Goal: Task Accomplishment & Management: Manage account settings

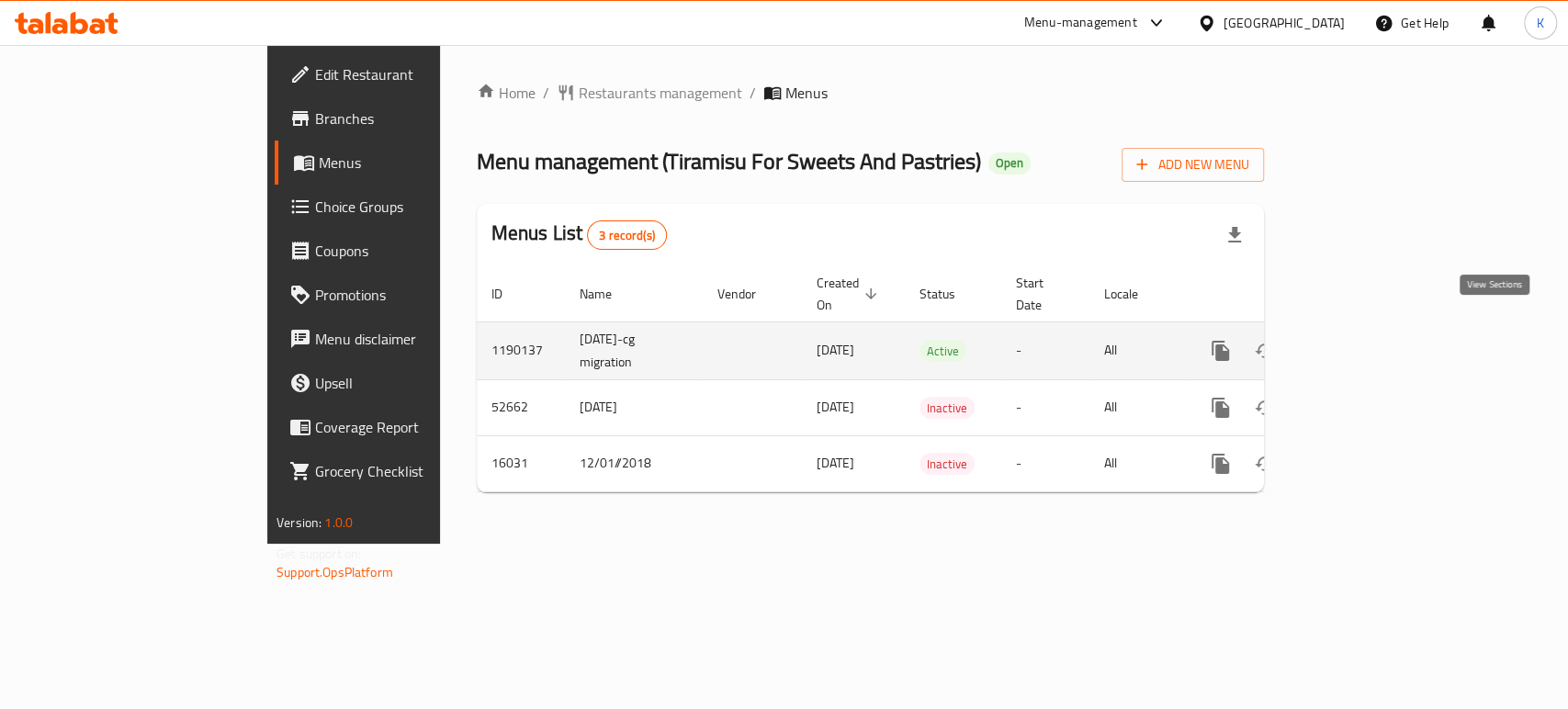
click at [1365, 340] on icon "enhanced table" at bounding box center [1353, 351] width 22 height 22
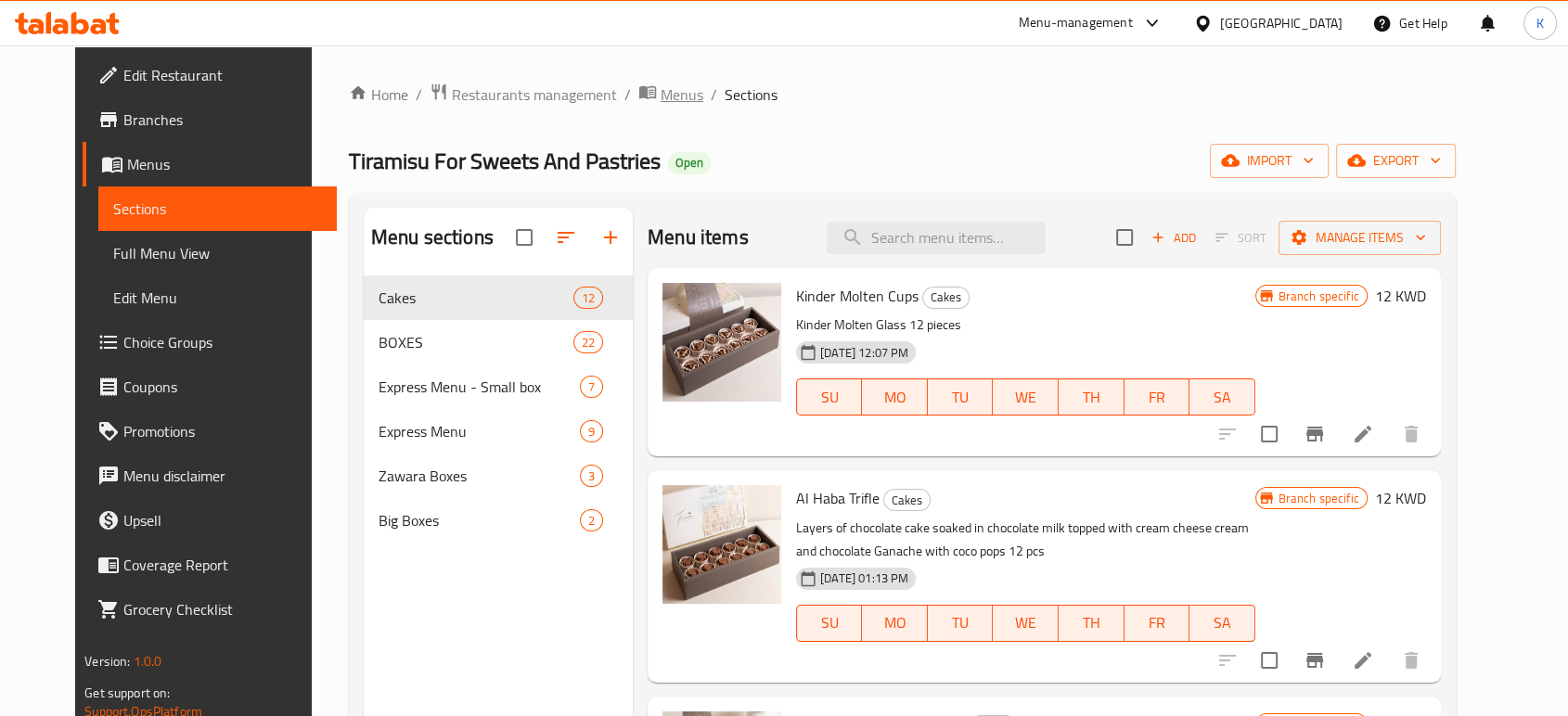
click at [661, 95] on span "Menus" at bounding box center [681, 95] width 42 height 23
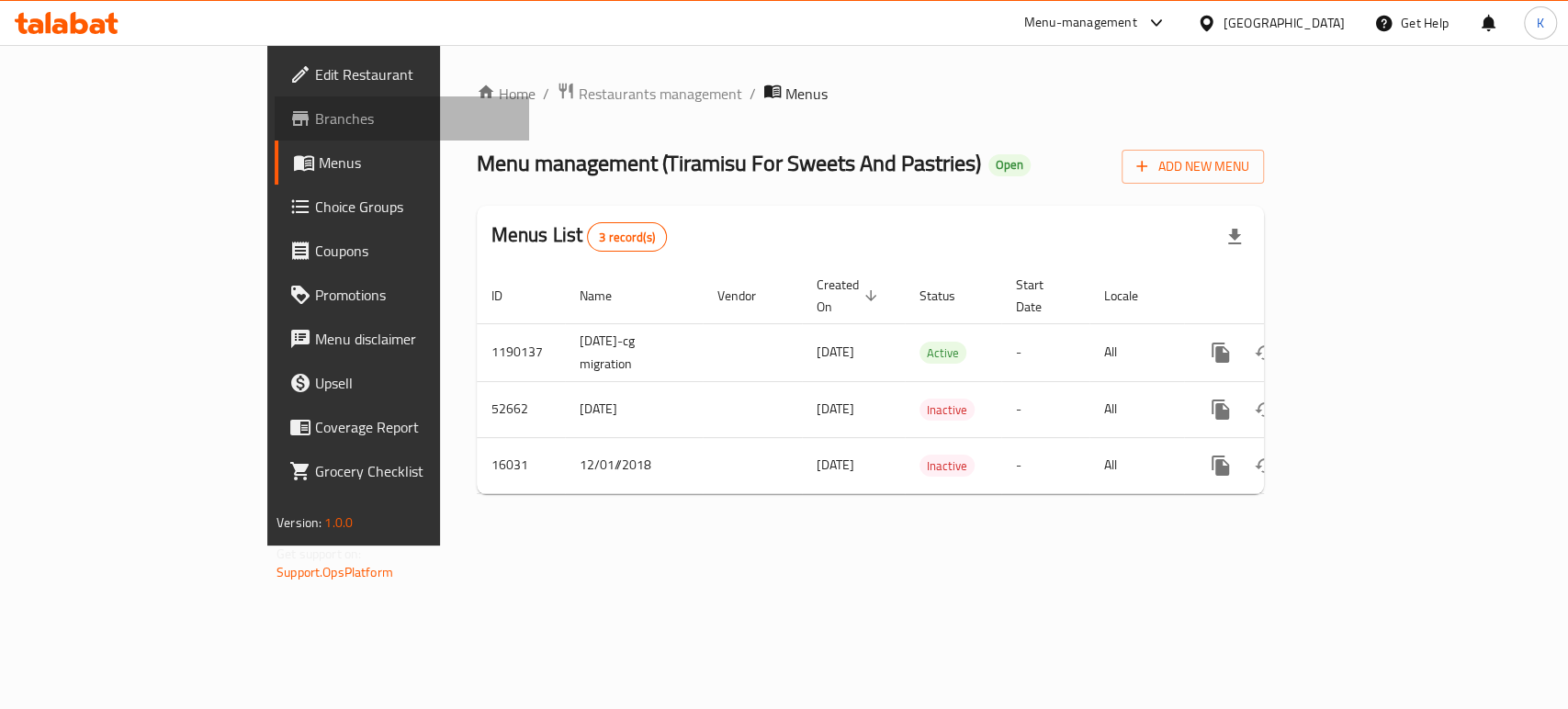
click at [315, 115] on span "Branches" at bounding box center [415, 118] width 200 height 22
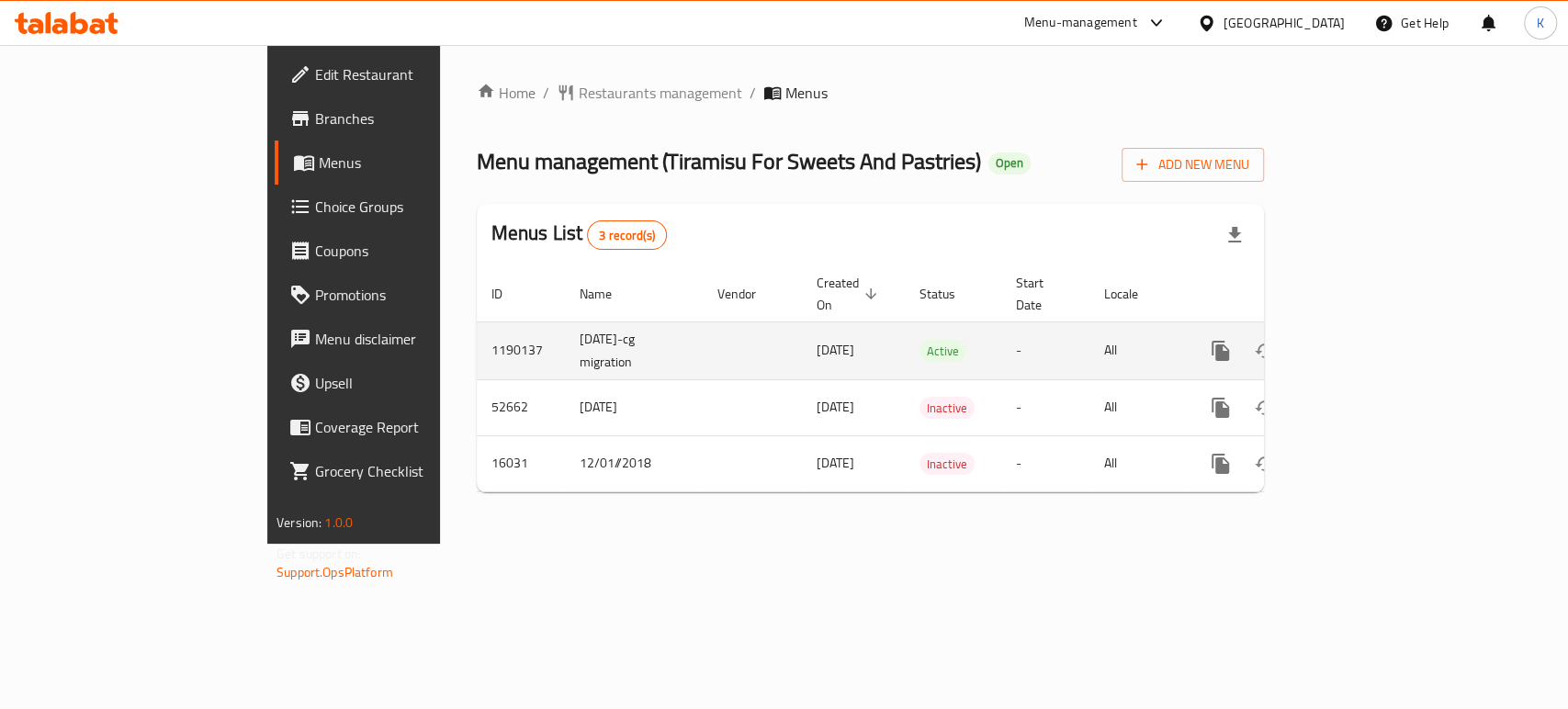
click at [1362, 342] on icon "enhanced table" at bounding box center [1353, 351] width 17 height 17
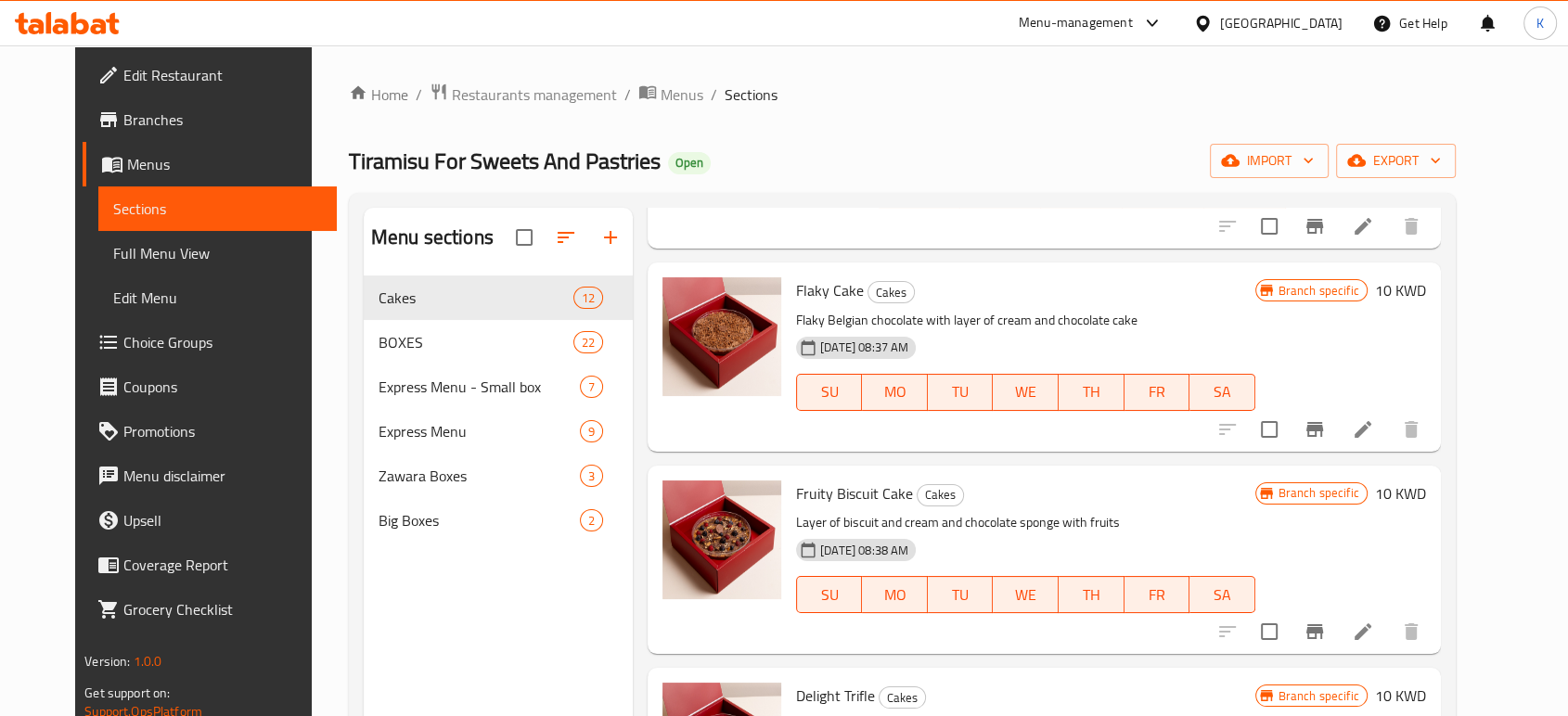
scroll to position [1043, 0]
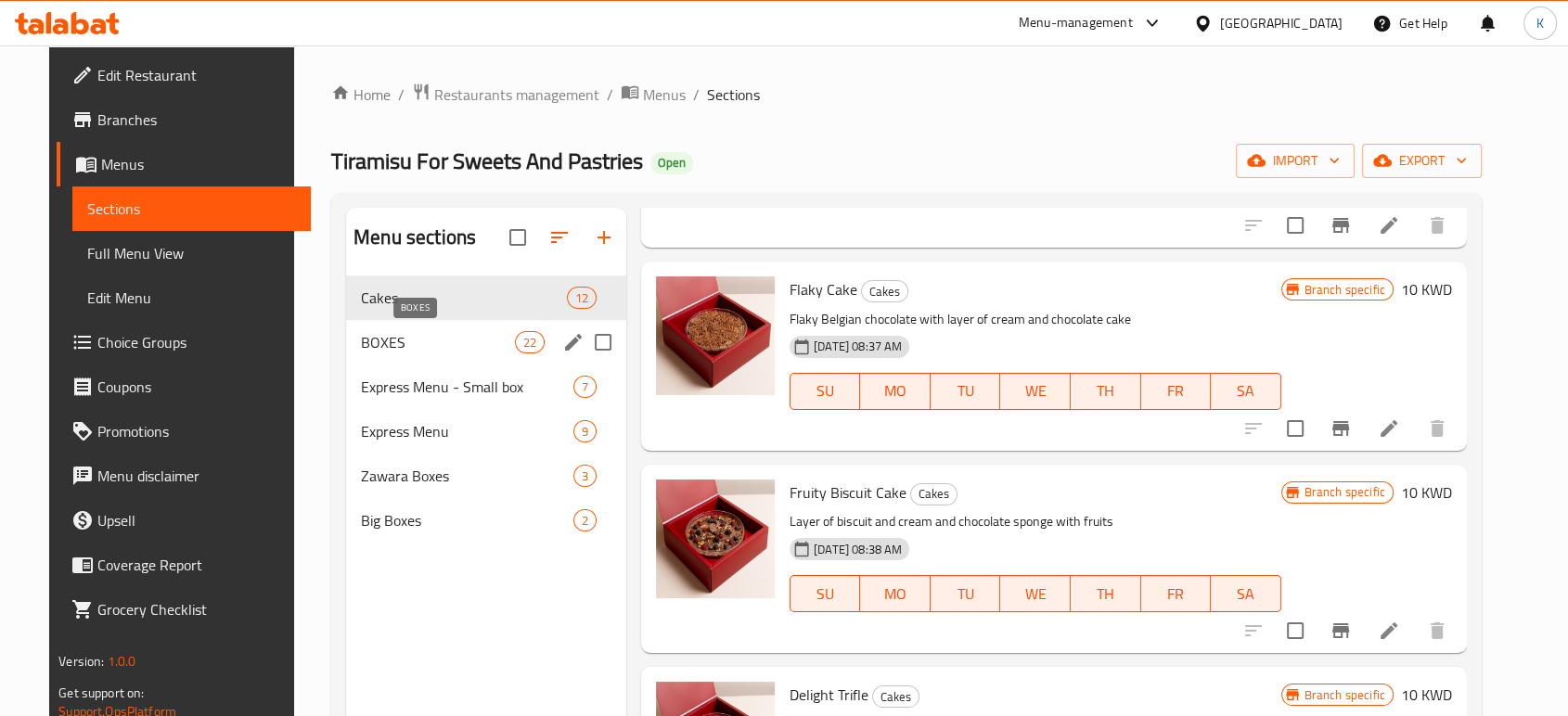
click at [380, 352] on span "BOXES" at bounding box center [437, 343] width 154 height 23
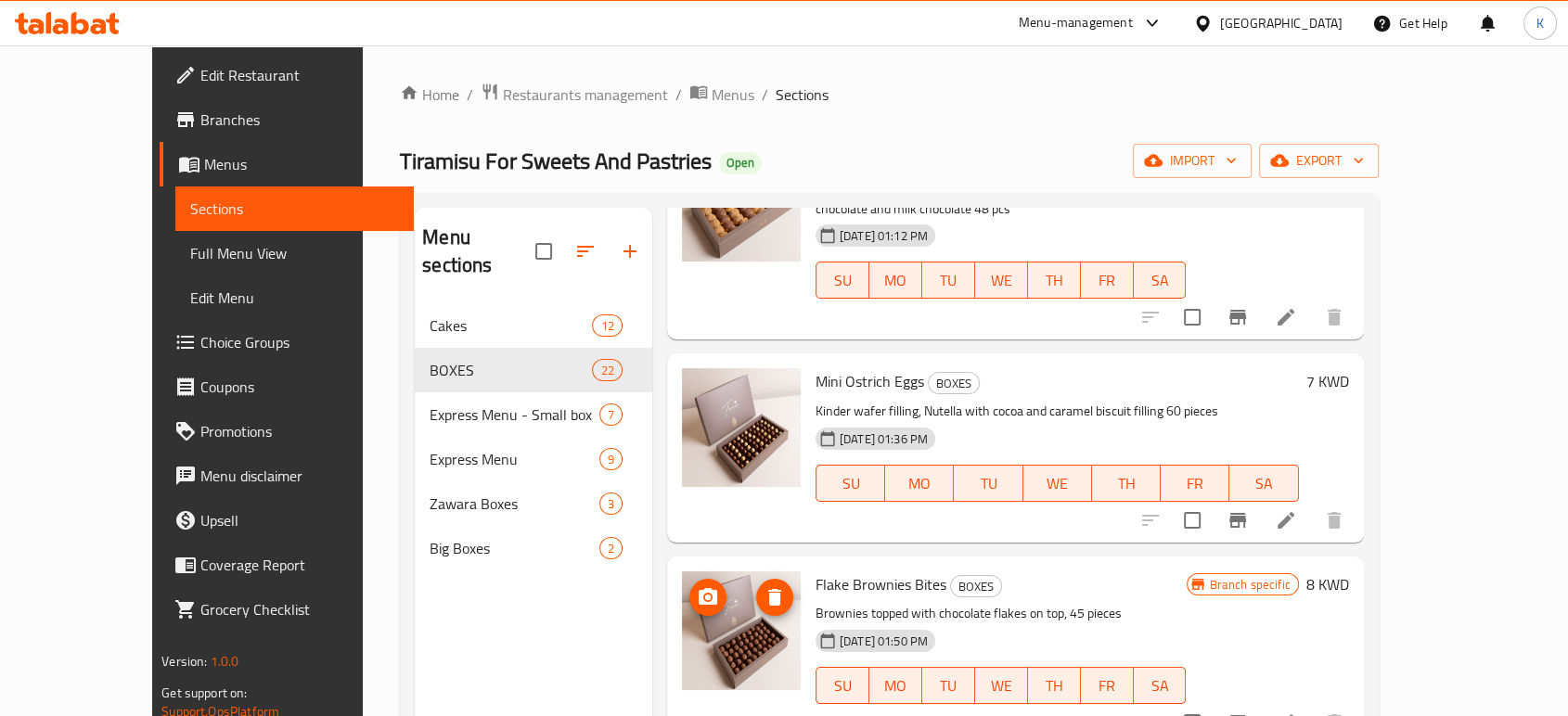
scroll to position [2676, 0]
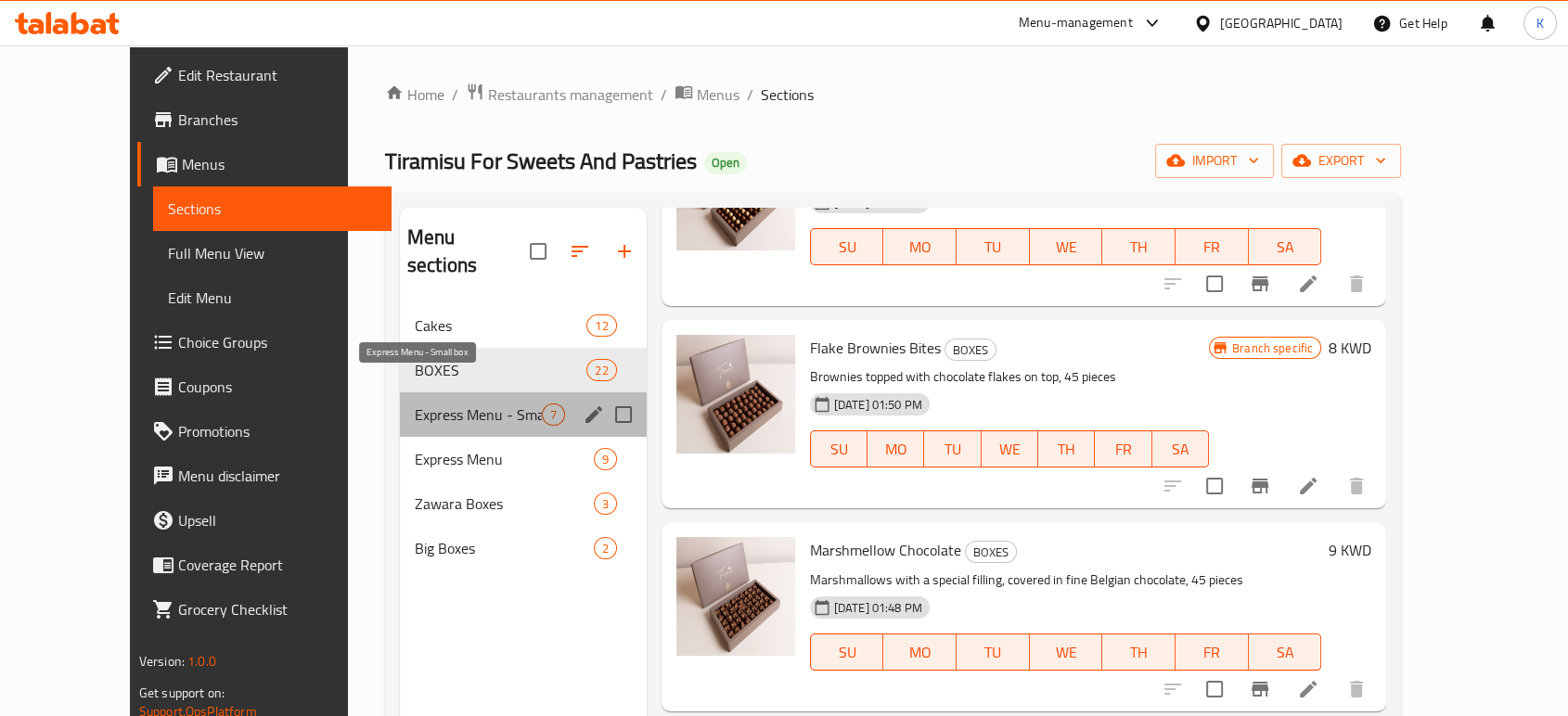
click at [416, 403] on span "Express Menu - Small box" at bounding box center [478, 415] width 127 height 23
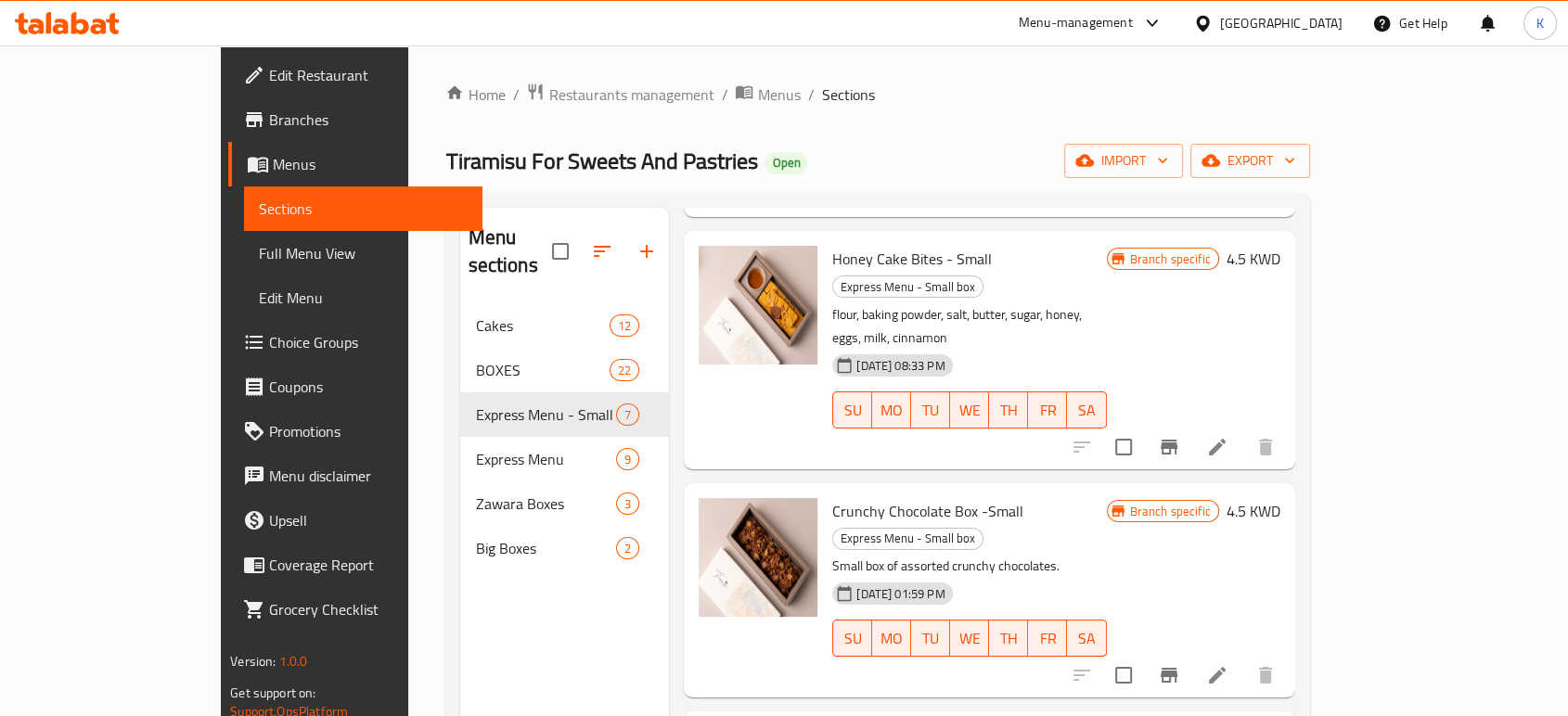
scroll to position [260, 0]
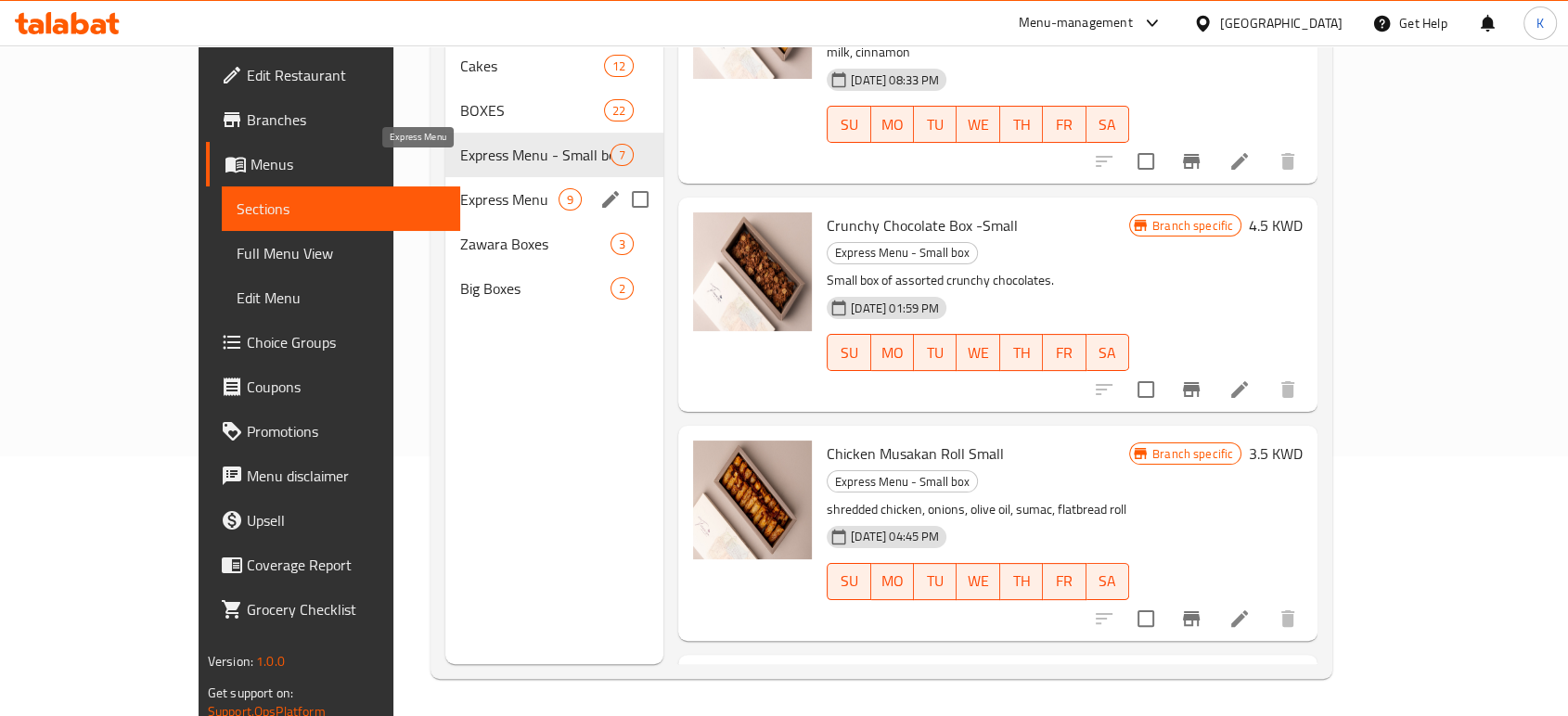
click at [460, 188] on span "Express Menu" at bounding box center [509, 200] width 98 height 23
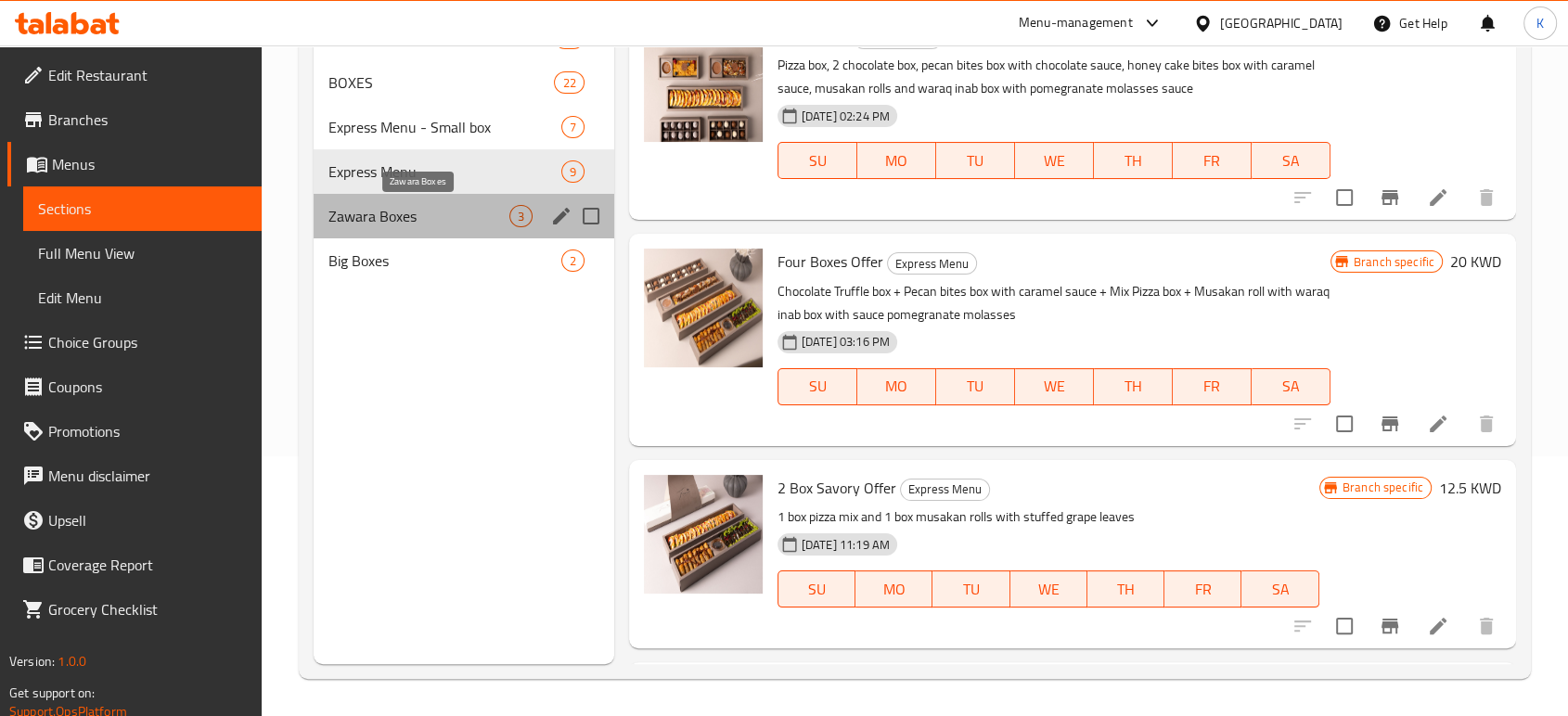
click at [365, 215] on span "Zawara Boxes" at bounding box center [419, 217] width 181 height 23
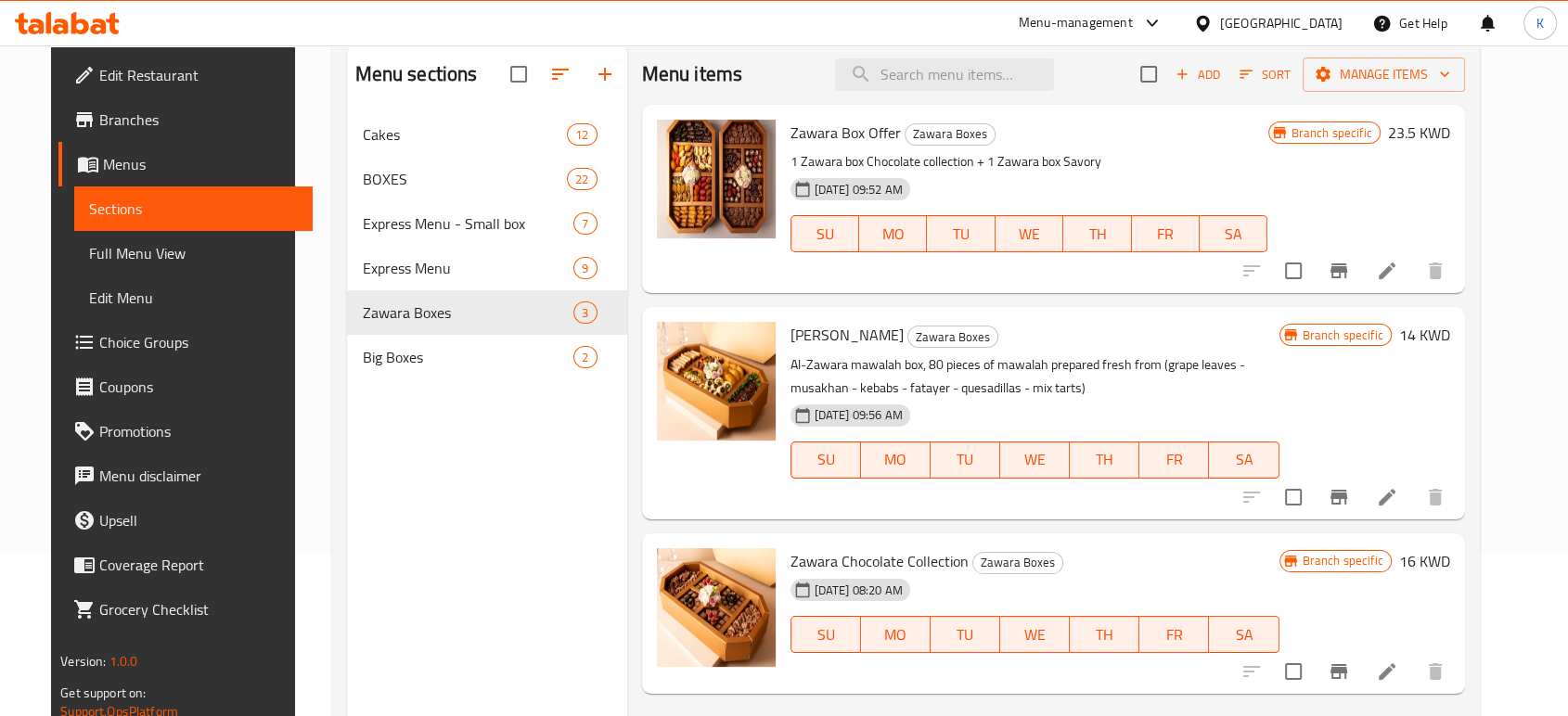
scroll to position [172, 0]
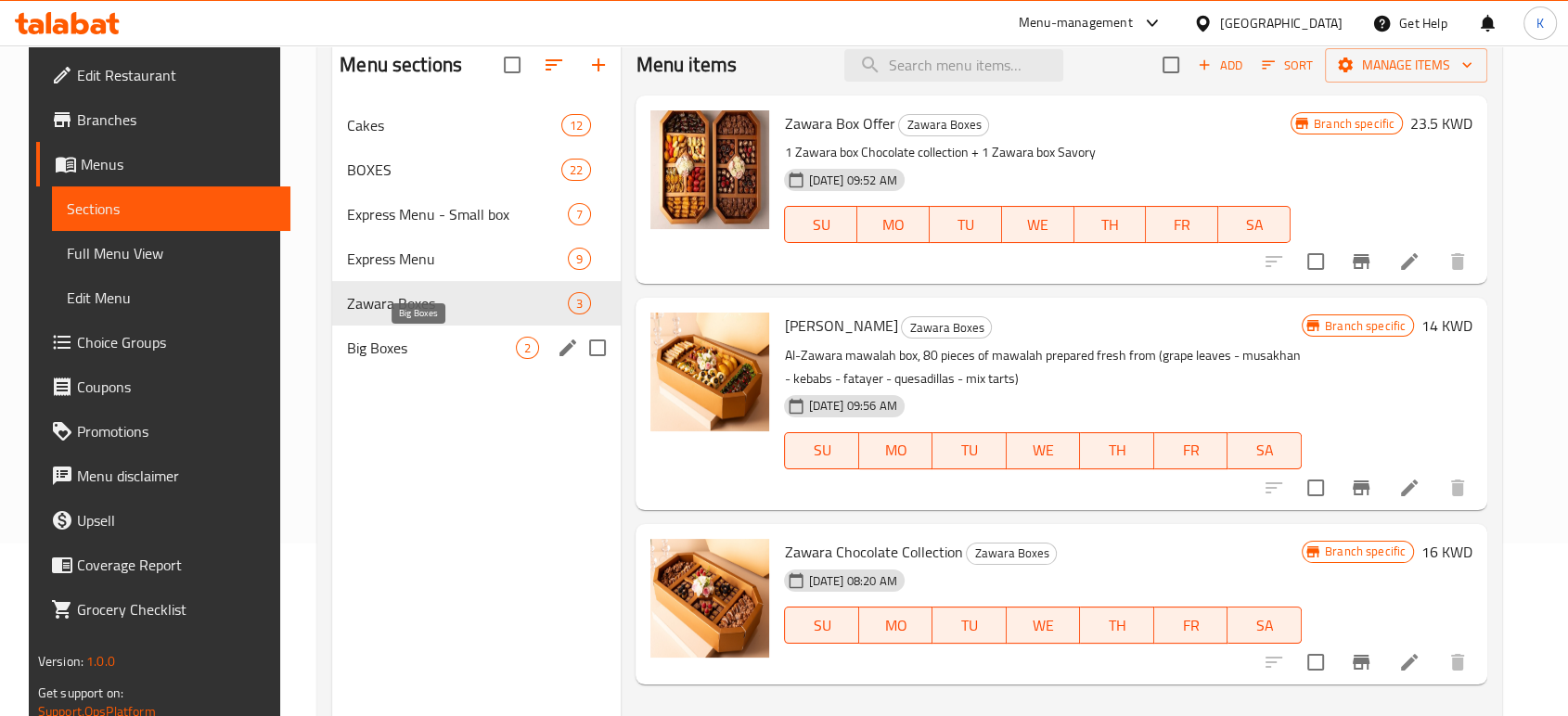
click at [408, 343] on span "Big Boxes" at bounding box center [431, 349] width 169 height 23
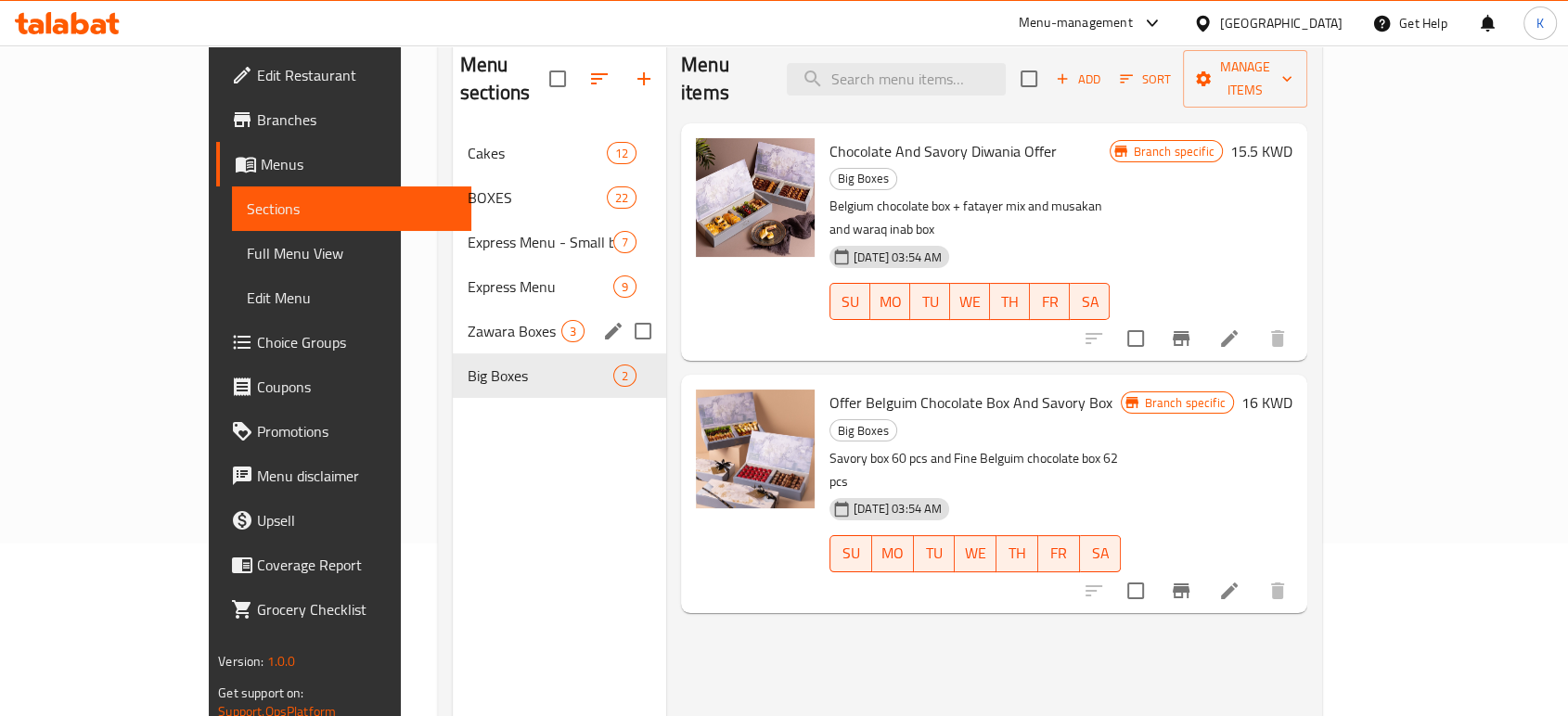
click at [453, 317] on div "Zawara Boxes 3" at bounding box center [560, 331] width 214 height 44
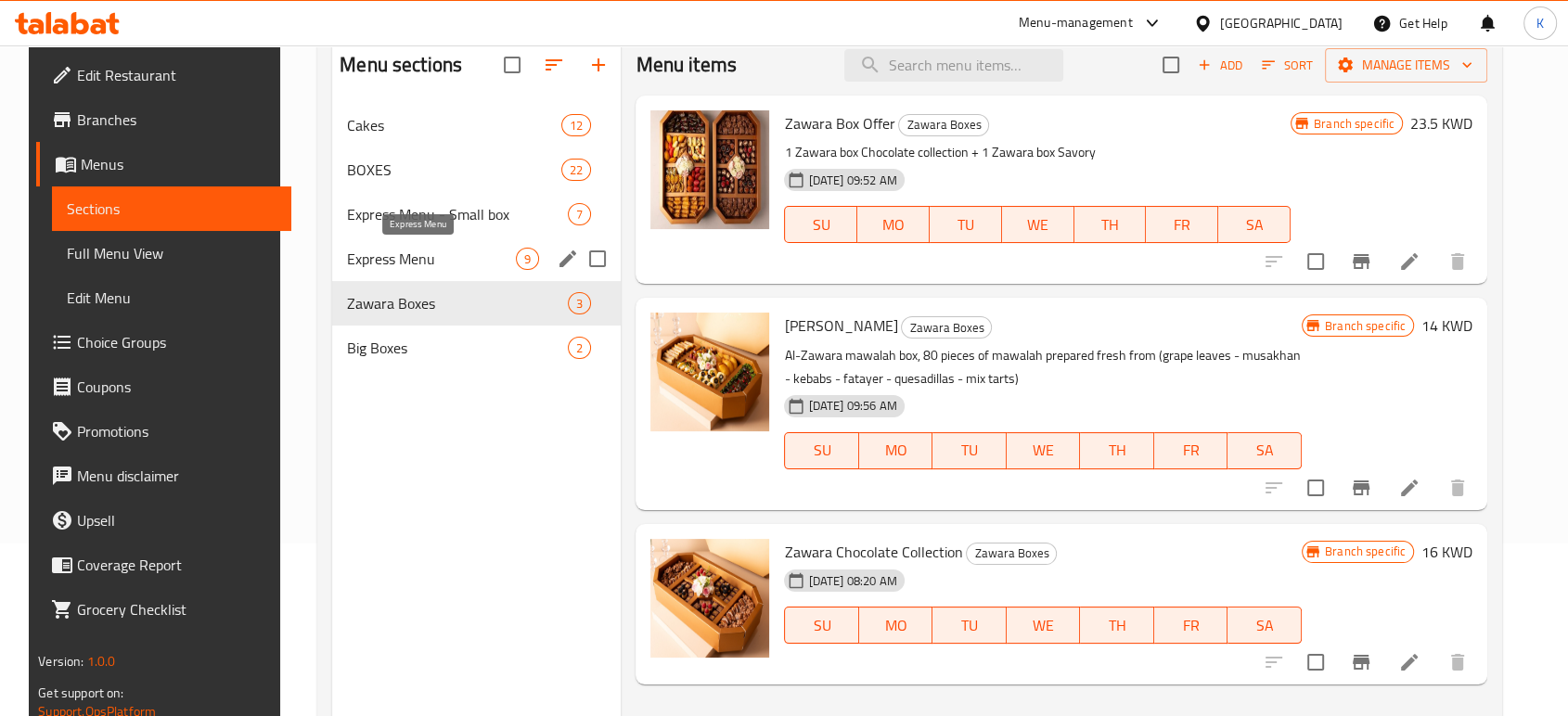
click at [409, 263] on span "Express Menu" at bounding box center [431, 259] width 169 height 23
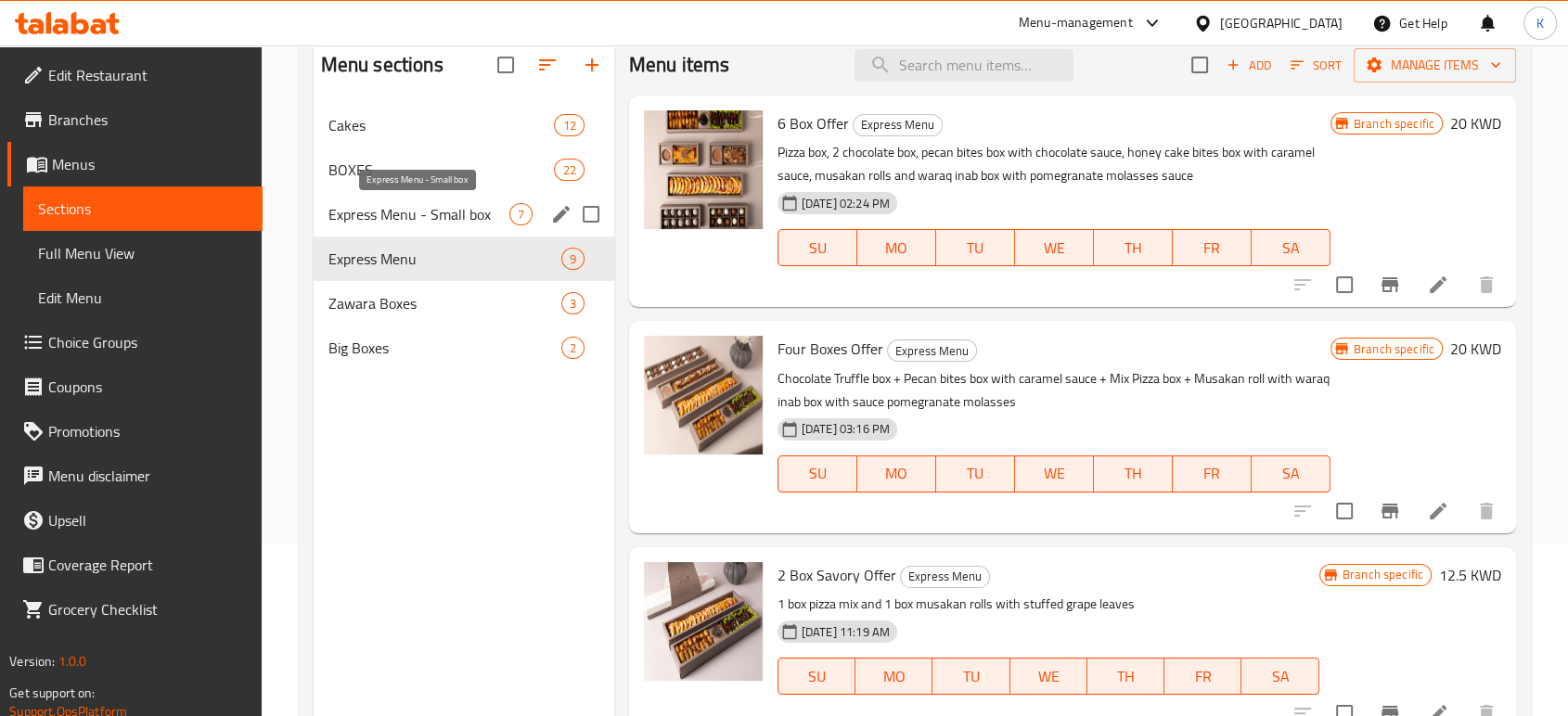
click at [415, 218] on span "Express Menu - Small box" at bounding box center [419, 215] width 181 height 23
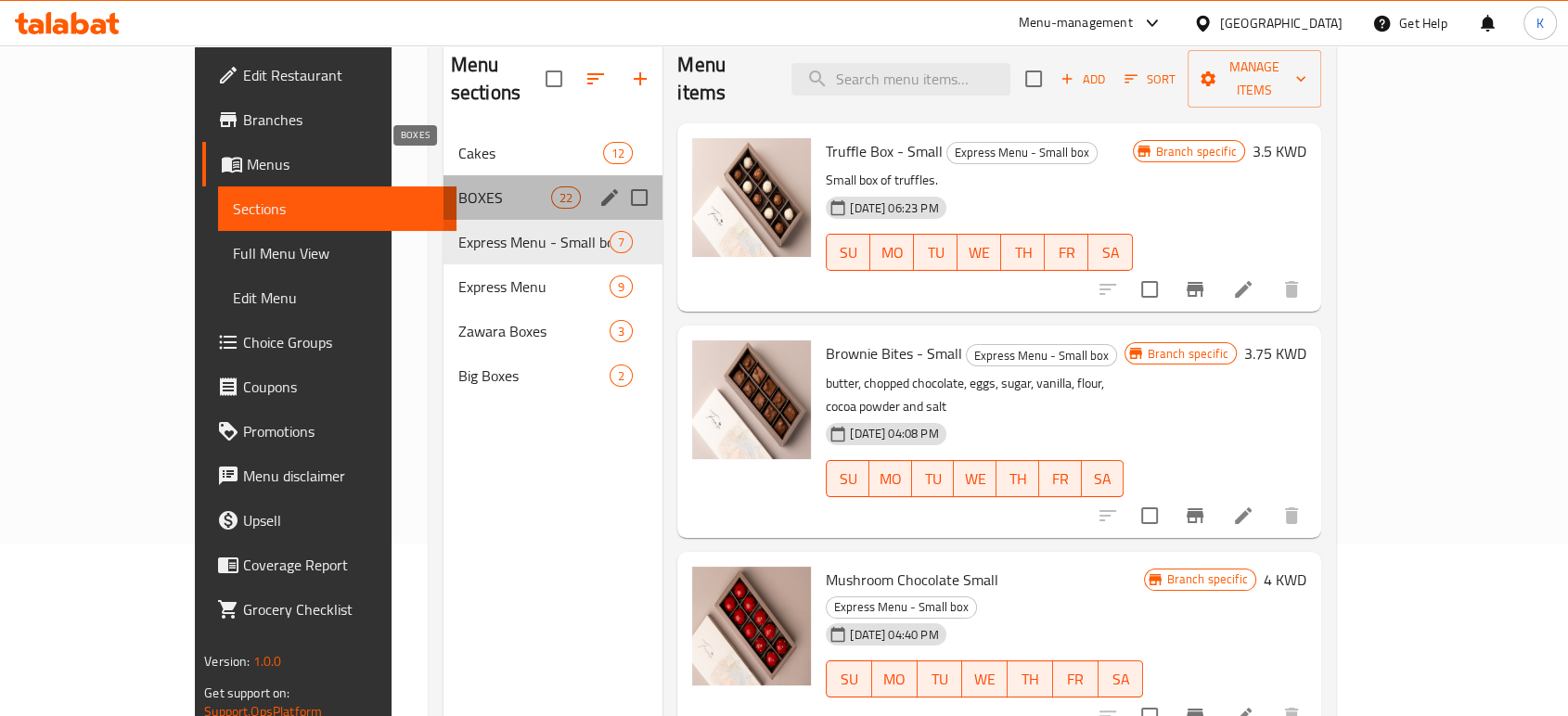
click at [459, 187] on span "BOXES" at bounding box center [505, 198] width 92 height 23
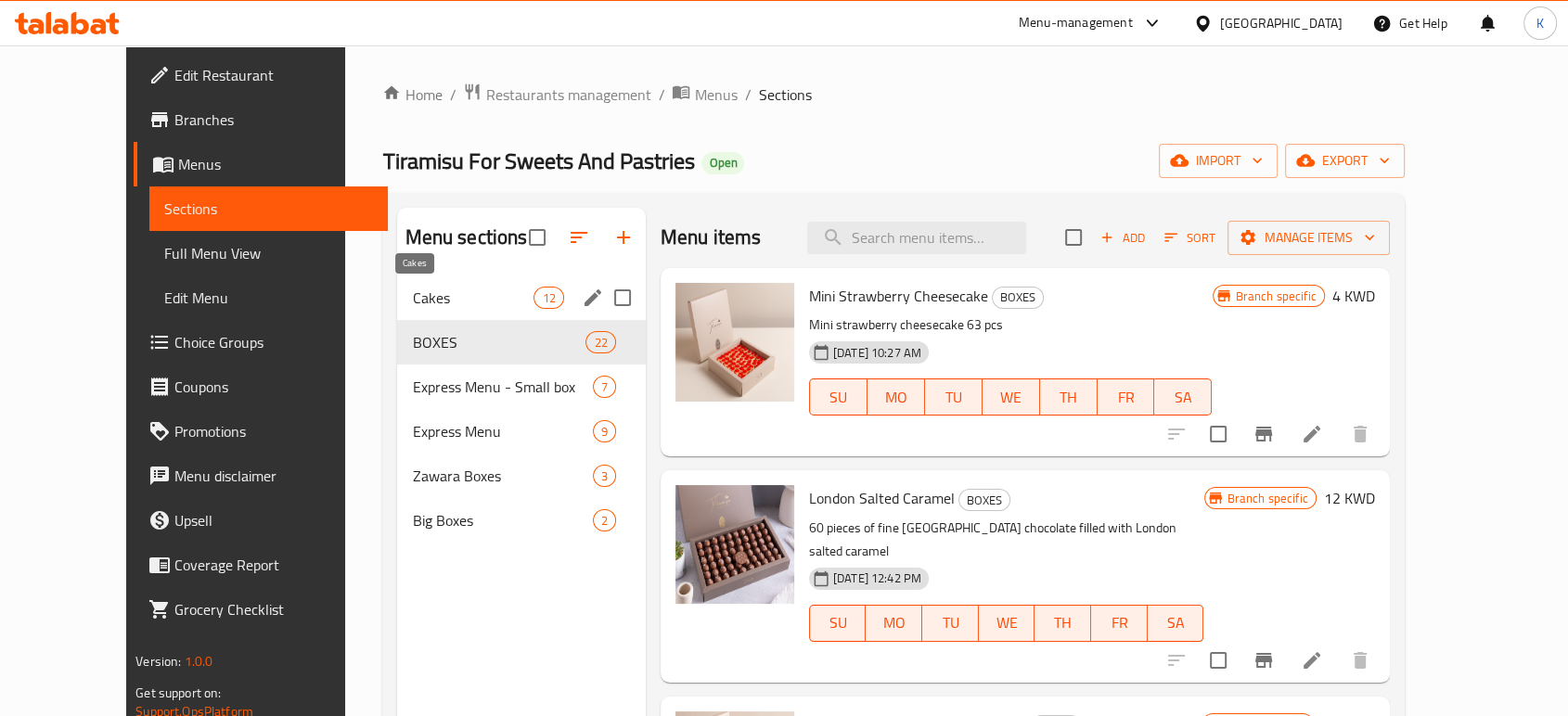
click at [412, 287] on span "Cakes" at bounding box center [472, 298] width 122 height 23
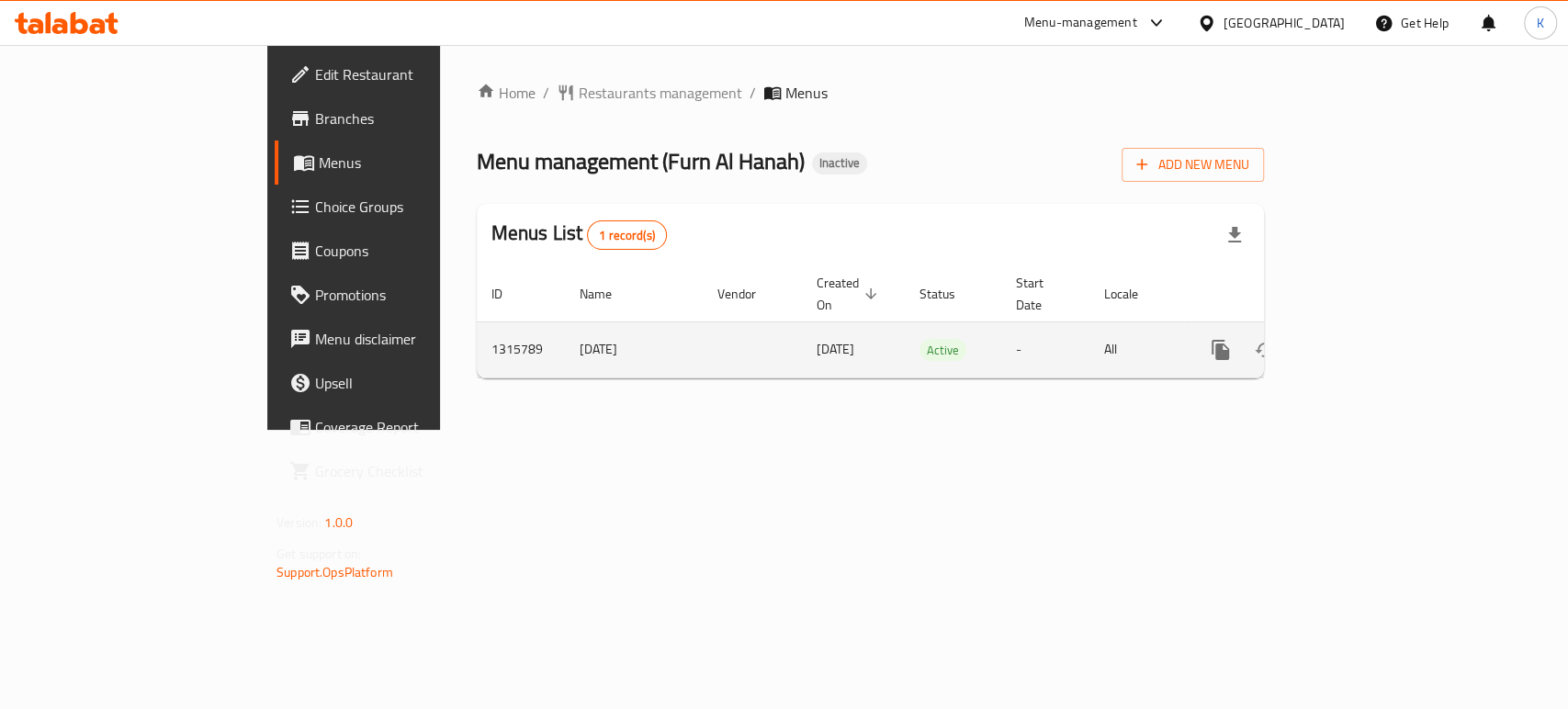
click at [1362, 341] on icon "enhanced table" at bounding box center [1353, 350] width 17 height 17
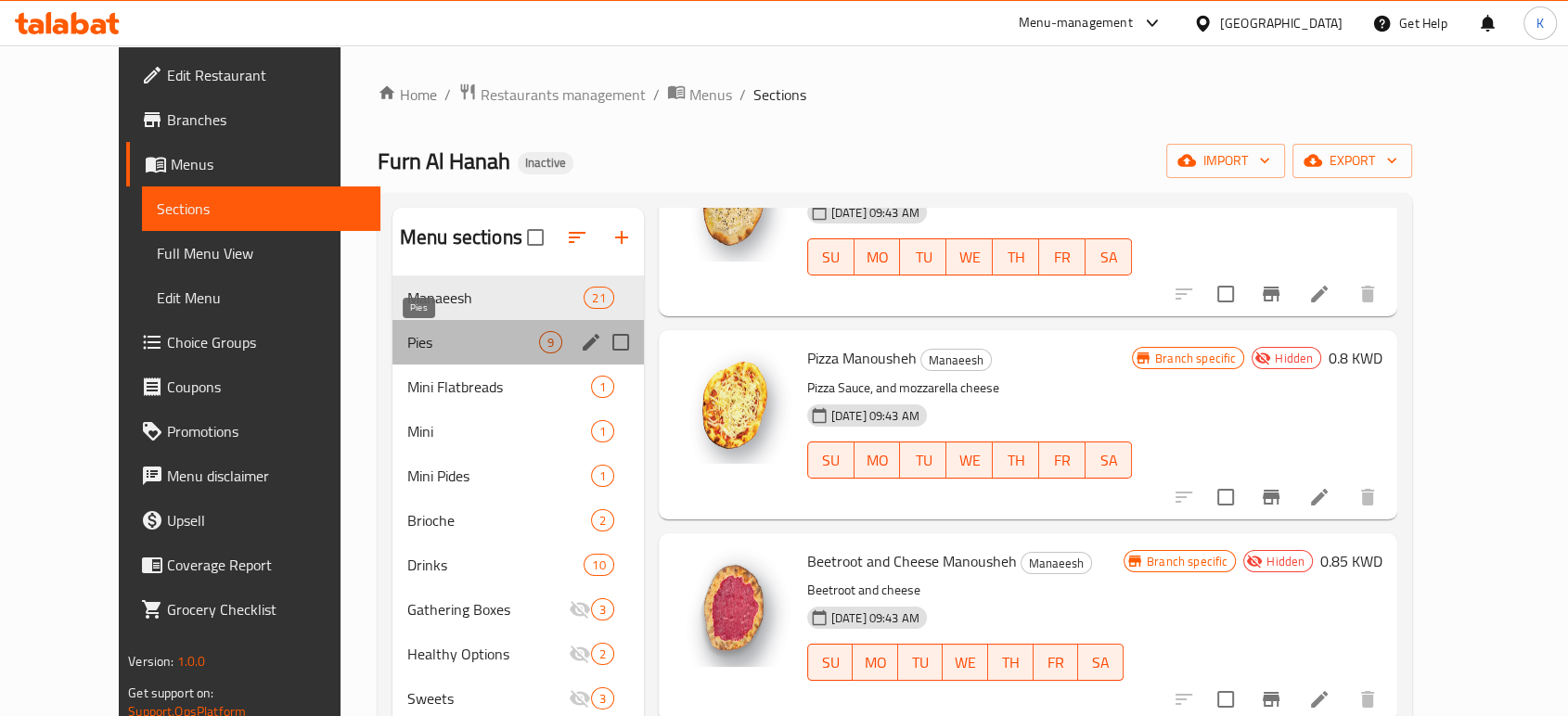
click at [469, 343] on span "Pies" at bounding box center [473, 343] width 132 height 23
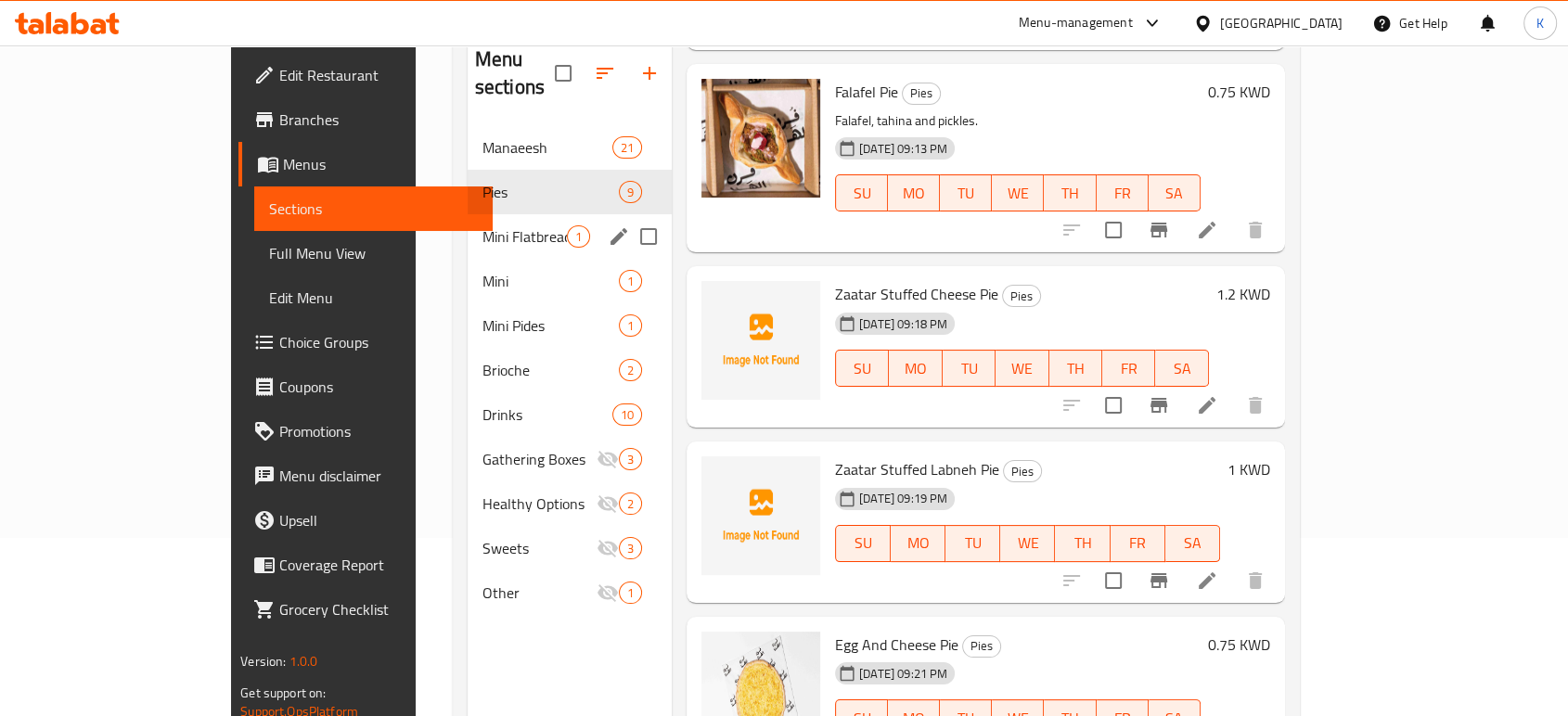
scroll to position [155, 0]
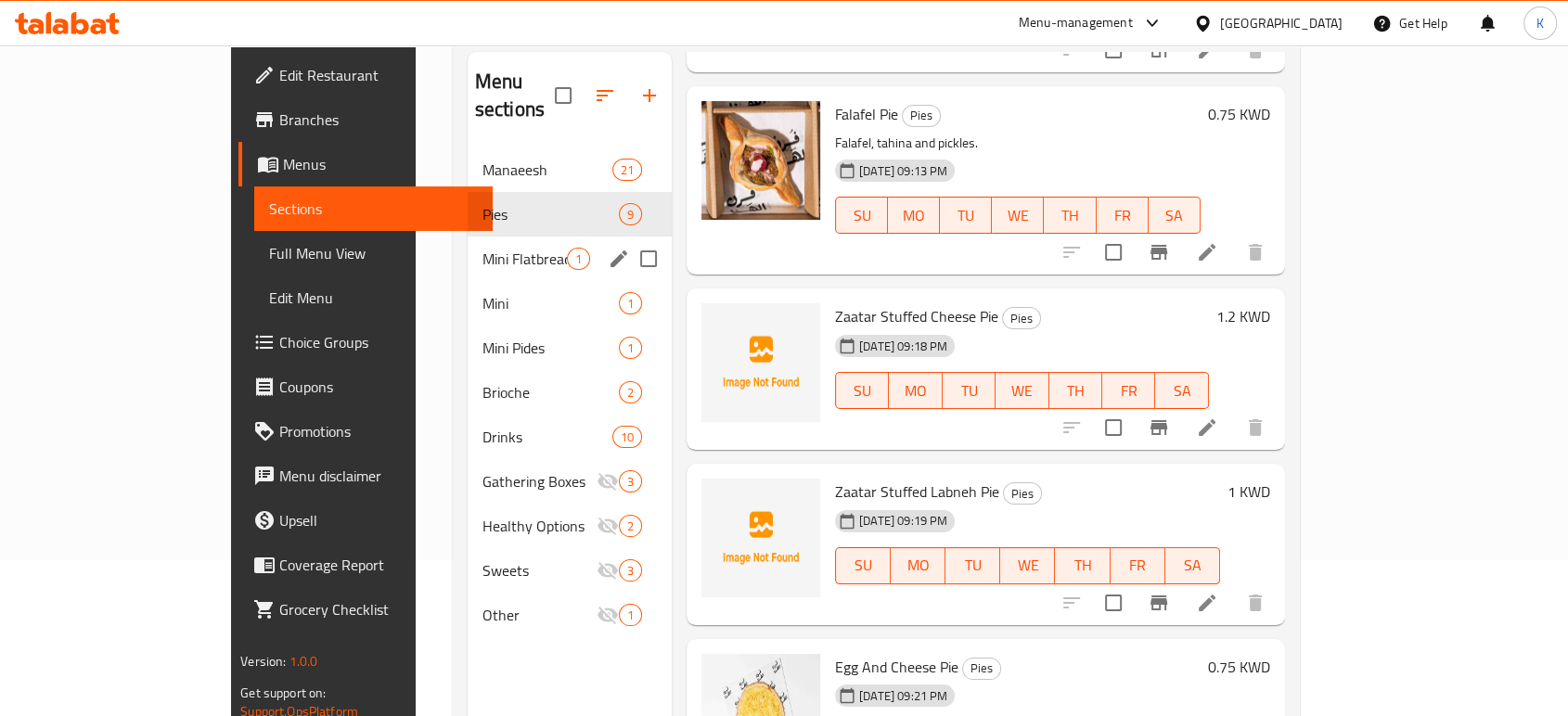
click at [482, 248] on span "Mini Flatbreads" at bounding box center [525, 259] width 85 height 23
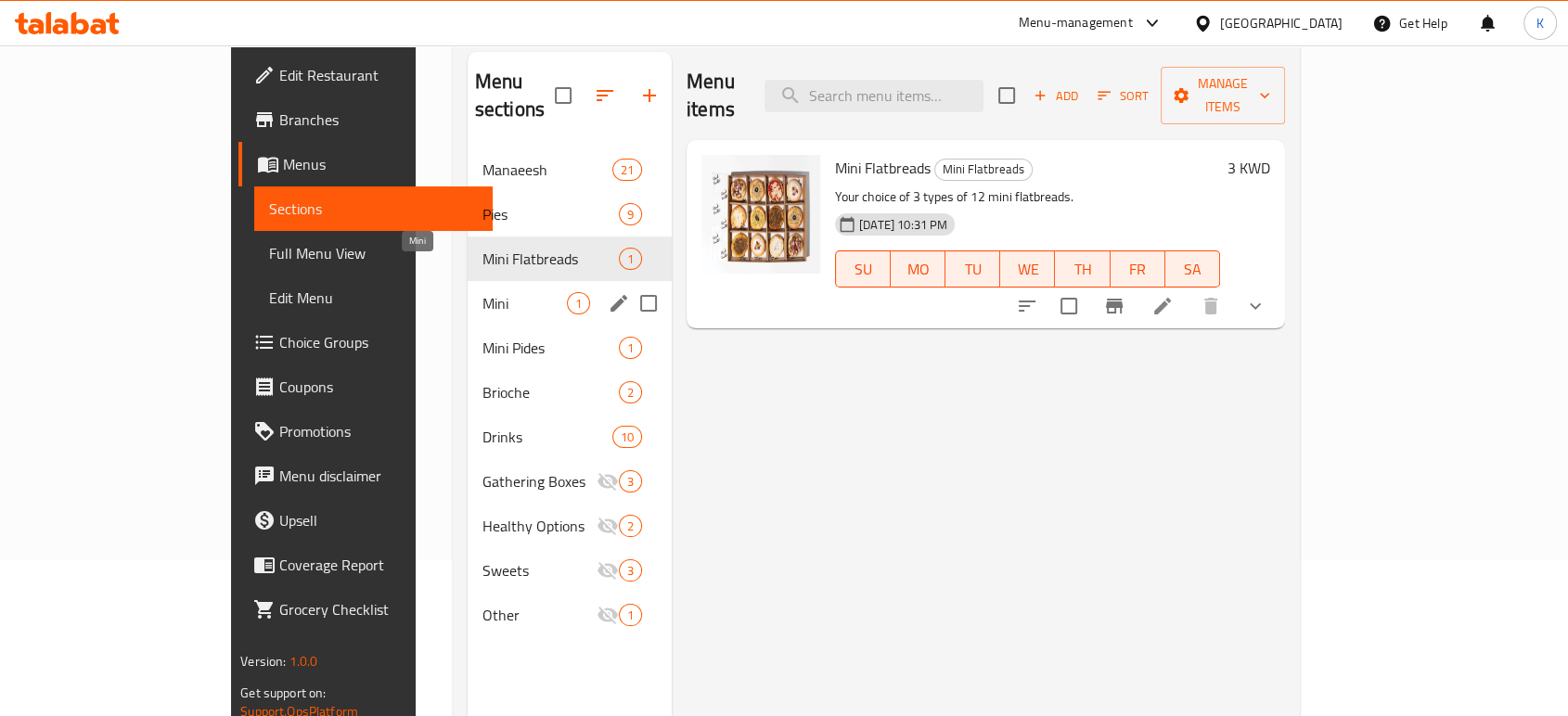
click at [482, 292] on span "Mini" at bounding box center [525, 303] width 85 height 23
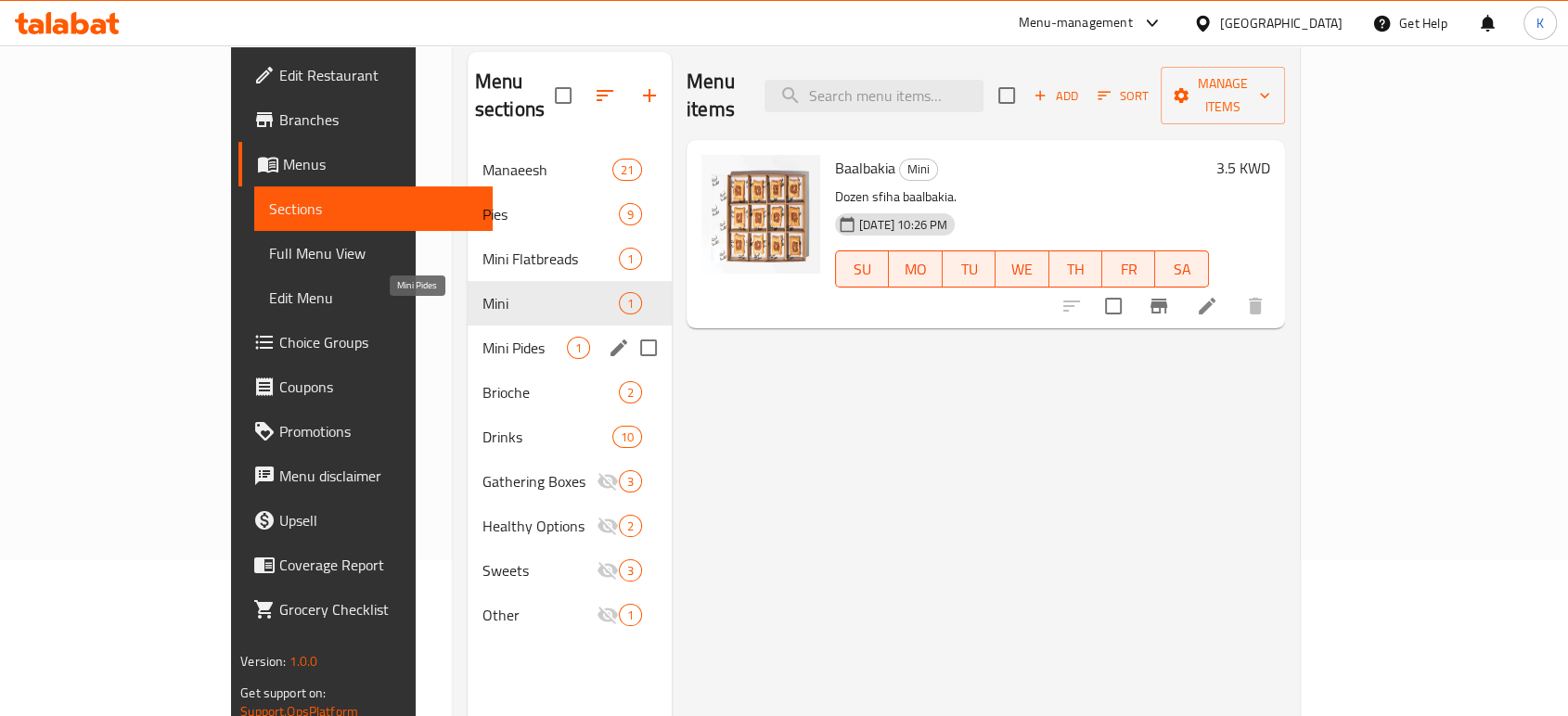
click at [489, 337] on span "Mini Pides" at bounding box center [525, 349] width 85 height 23
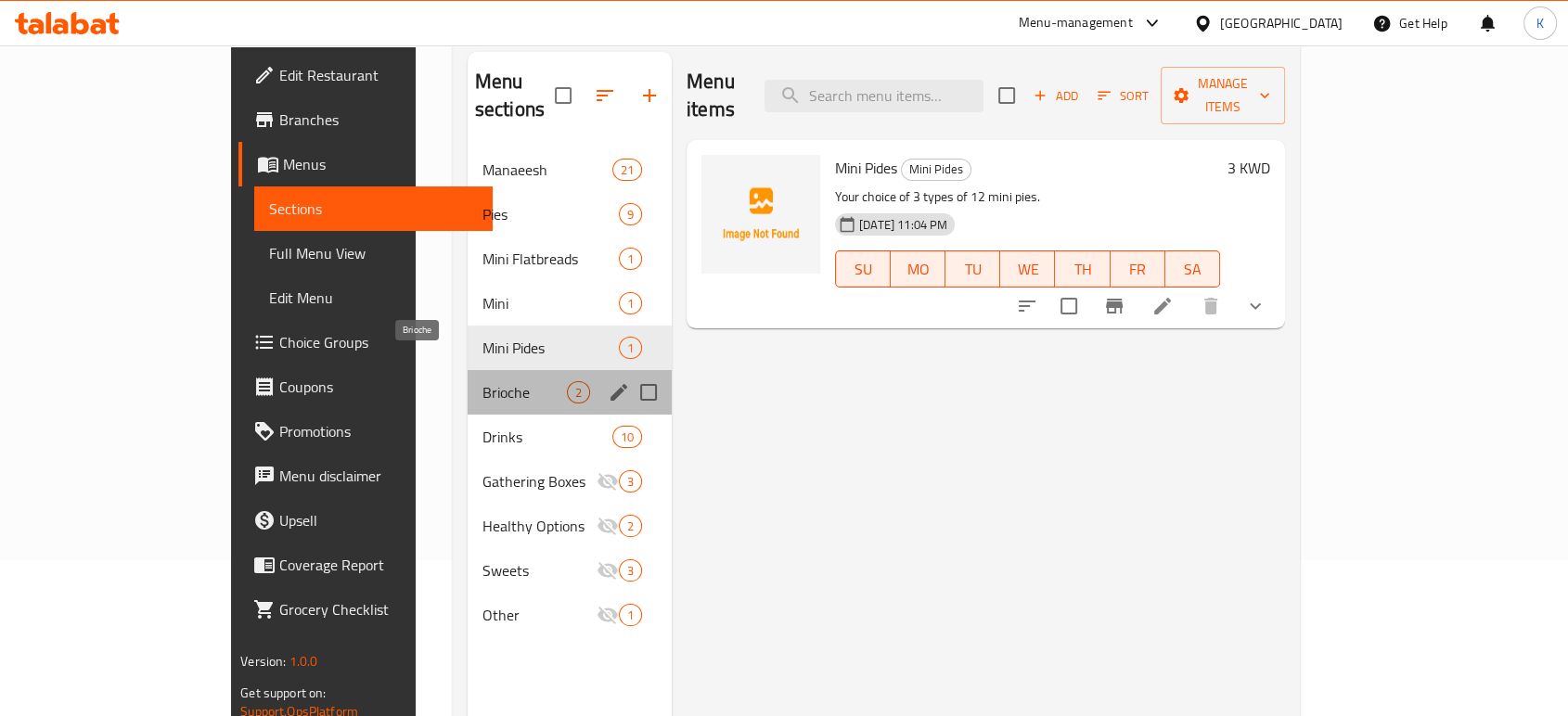
click at [482, 382] on span "Brioche" at bounding box center [525, 393] width 85 height 23
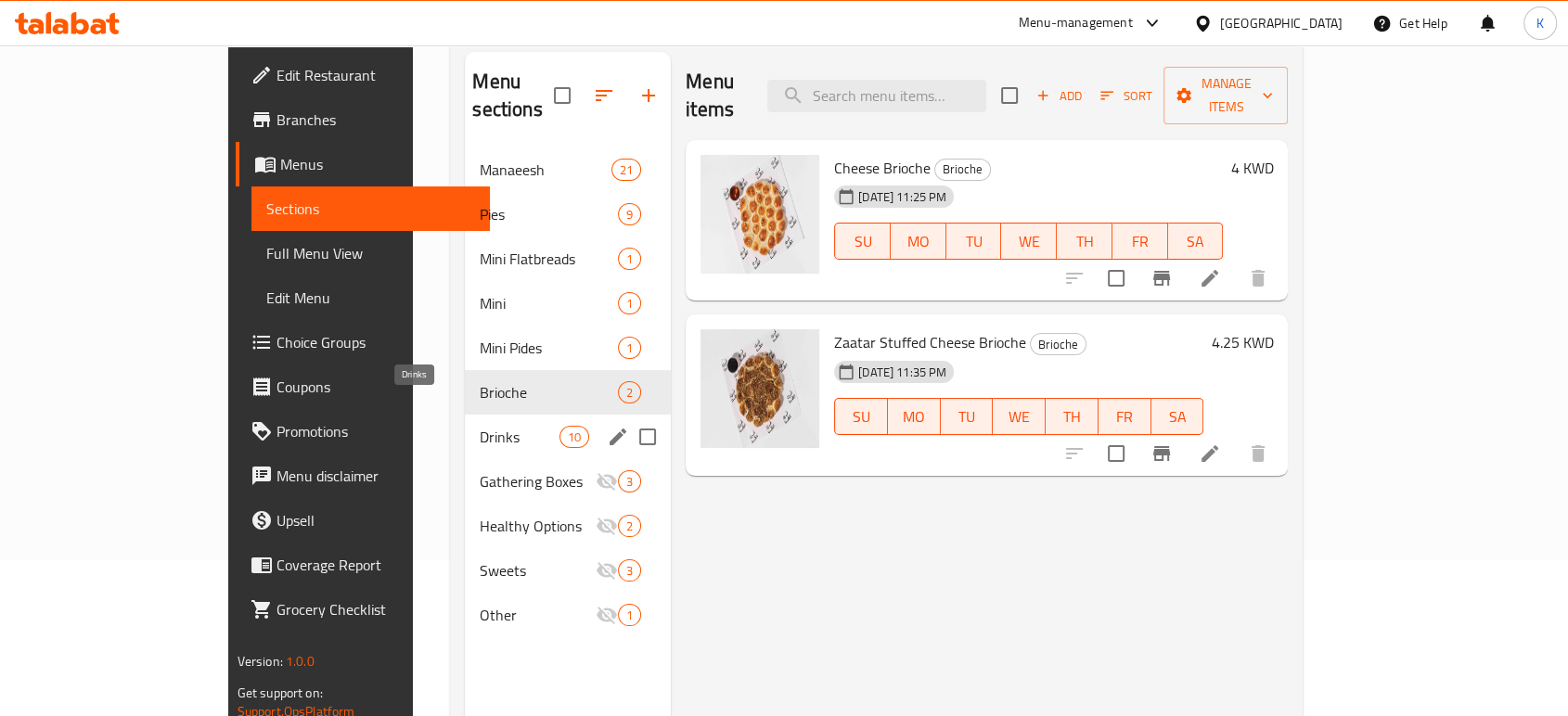
click at [480, 426] on span "Drinks" at bounding box center [519, 437] width 79 height 23
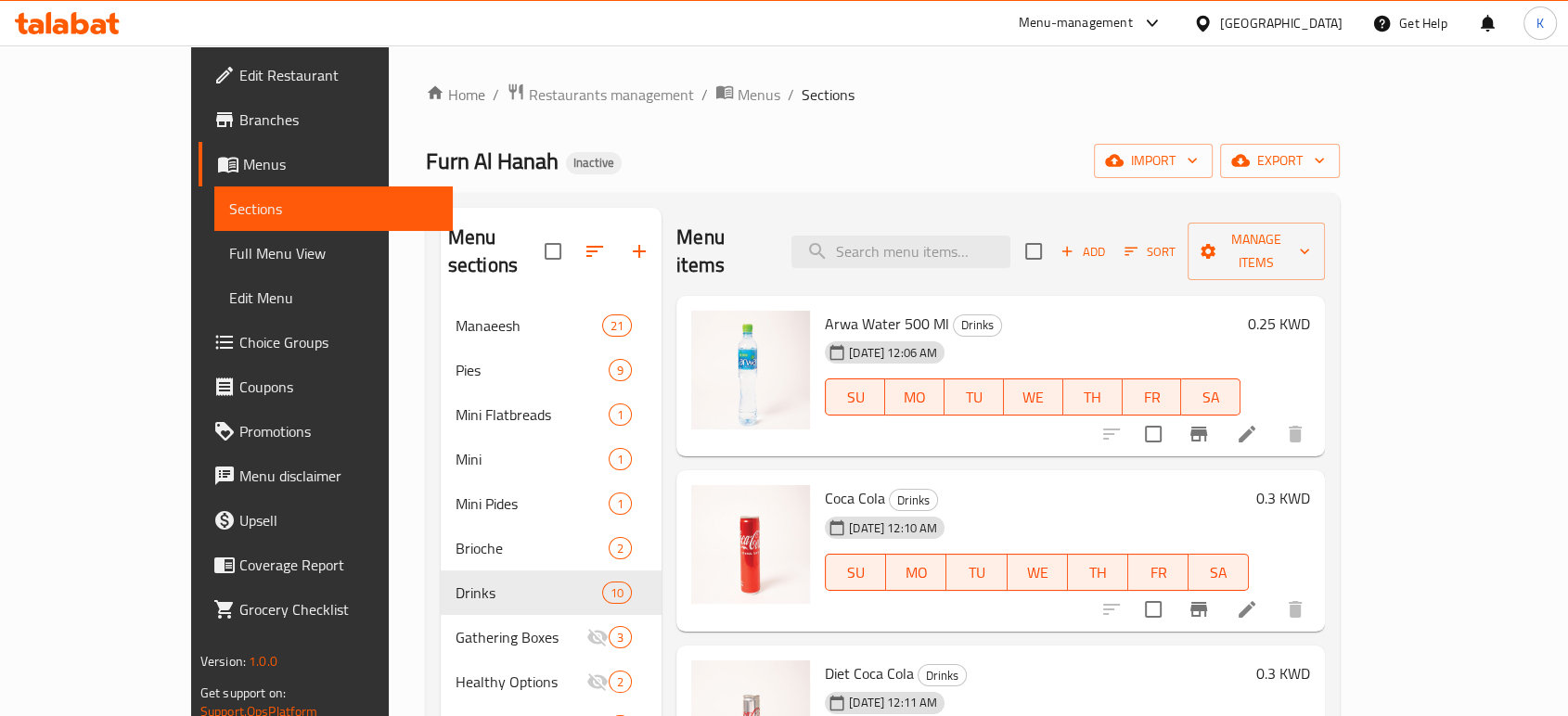
click at [1134, 23] on div "Menu-management" at bounding box center [1075, 24] width 114 height 23
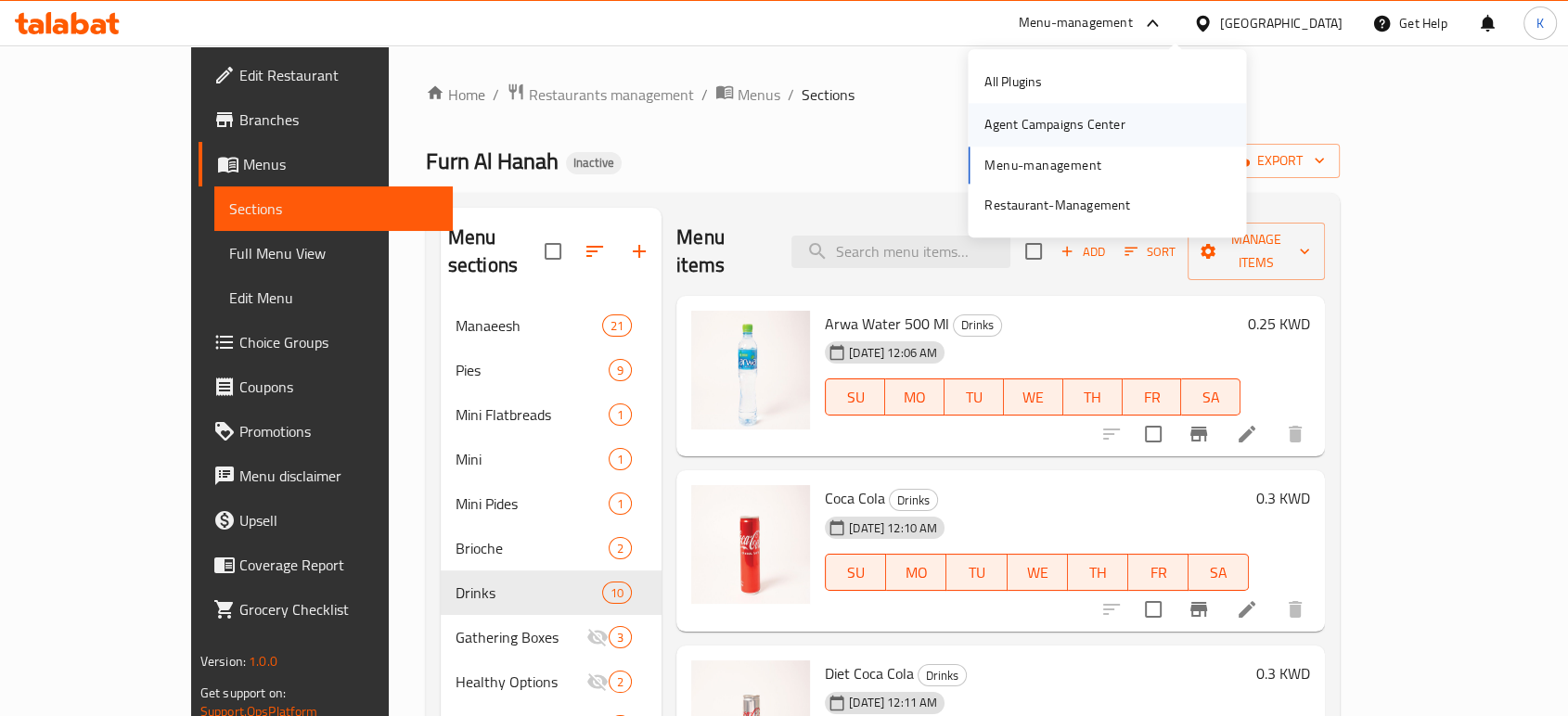
click at [1060, 123] on div "Agent Campaigns Center" at bounding box center [1054, 125] width 140 height 21
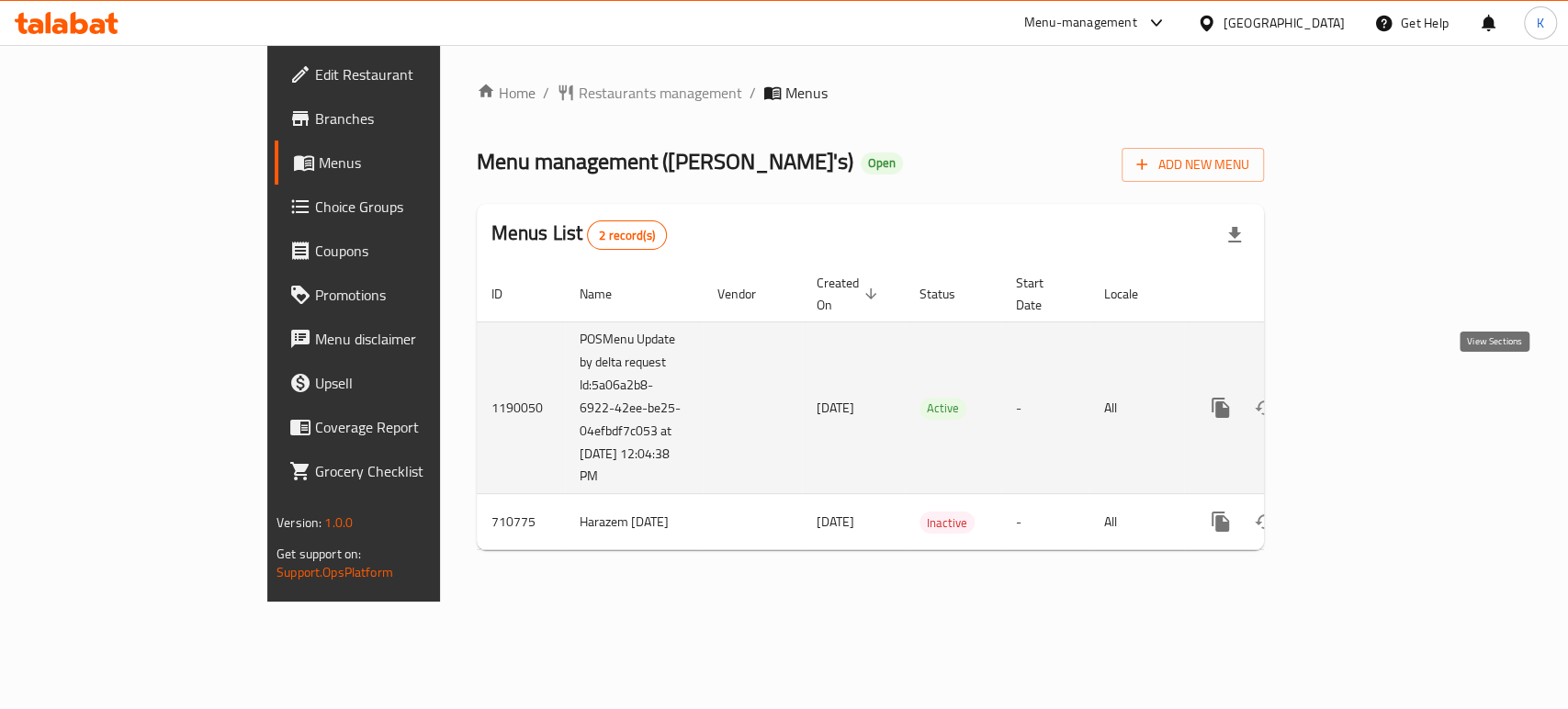
click at [1365, 396] on icon "enhanced table" at bounding box center [1353, 408] width 22 height 22
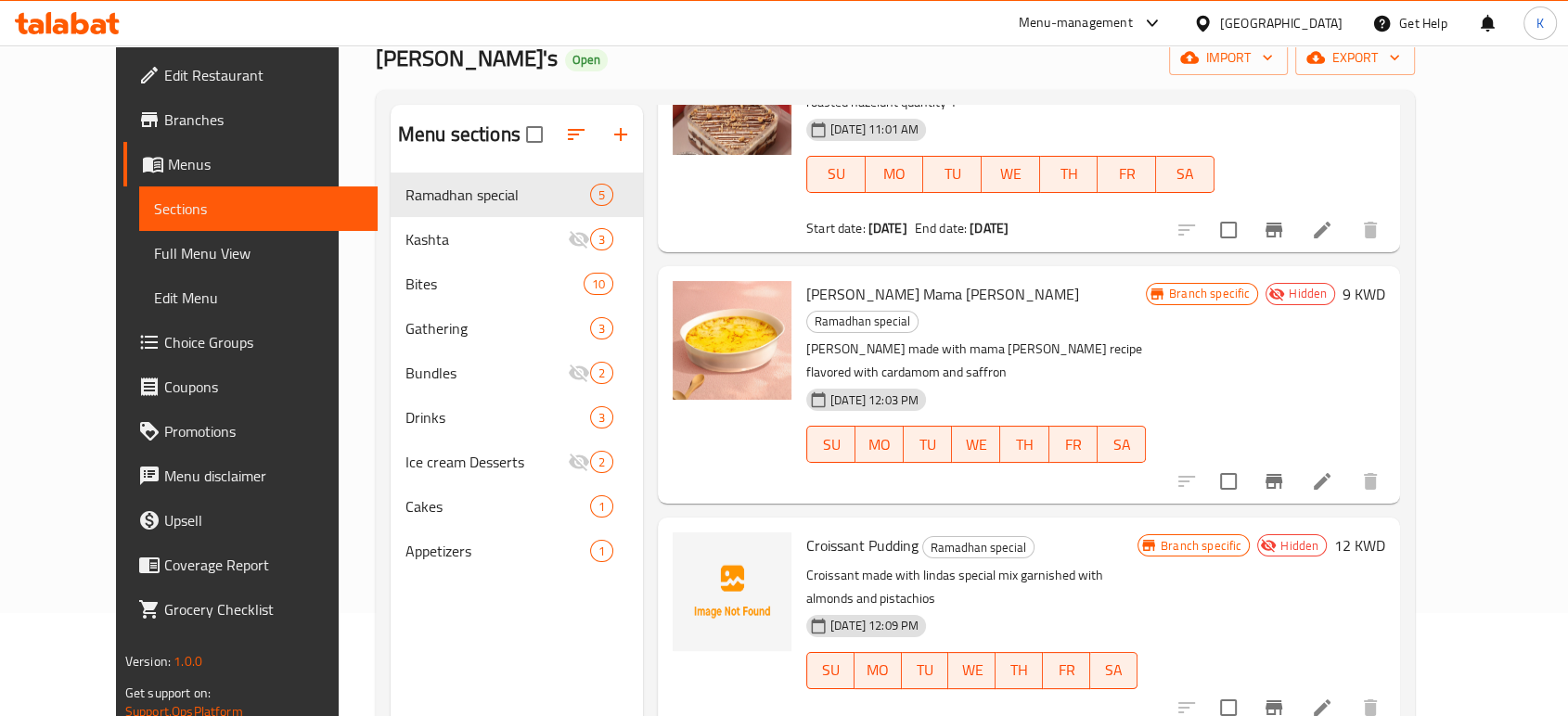
scroll to position [380, 0]
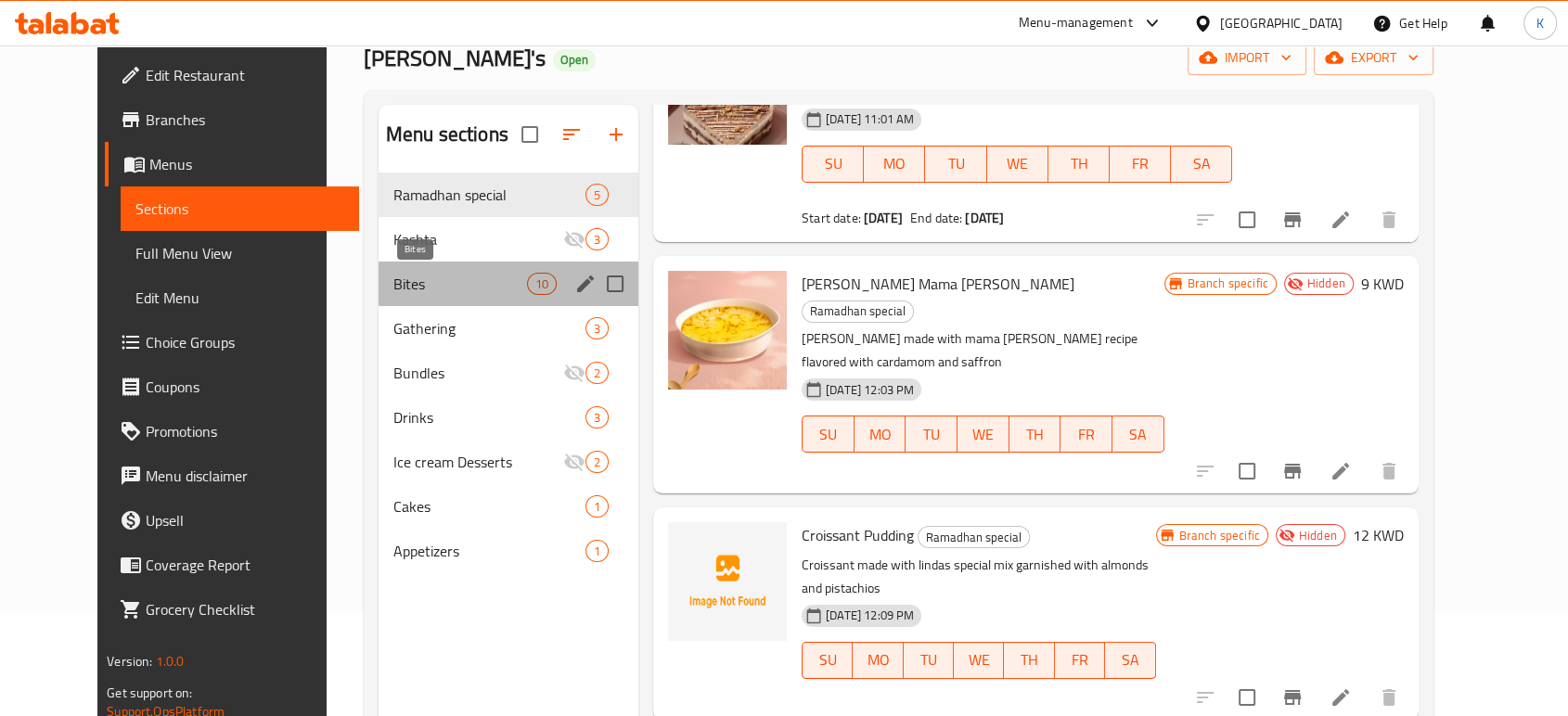
click at [416, 283] on span "Bites" at bounding box center [461, 285] width 134 height 23
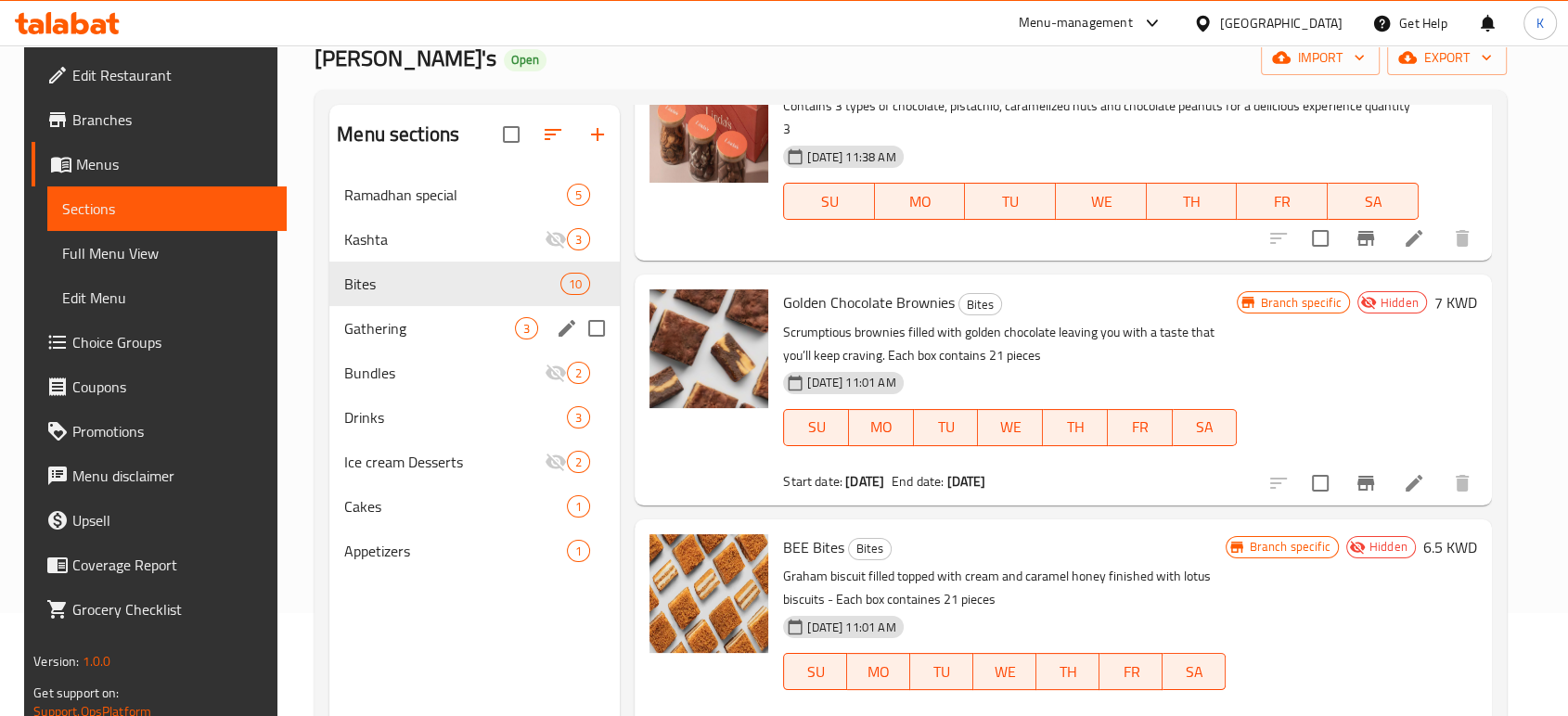
click at [431, 304] on div "Bites 10" at bounding box center [475, 284] width 290 height 44
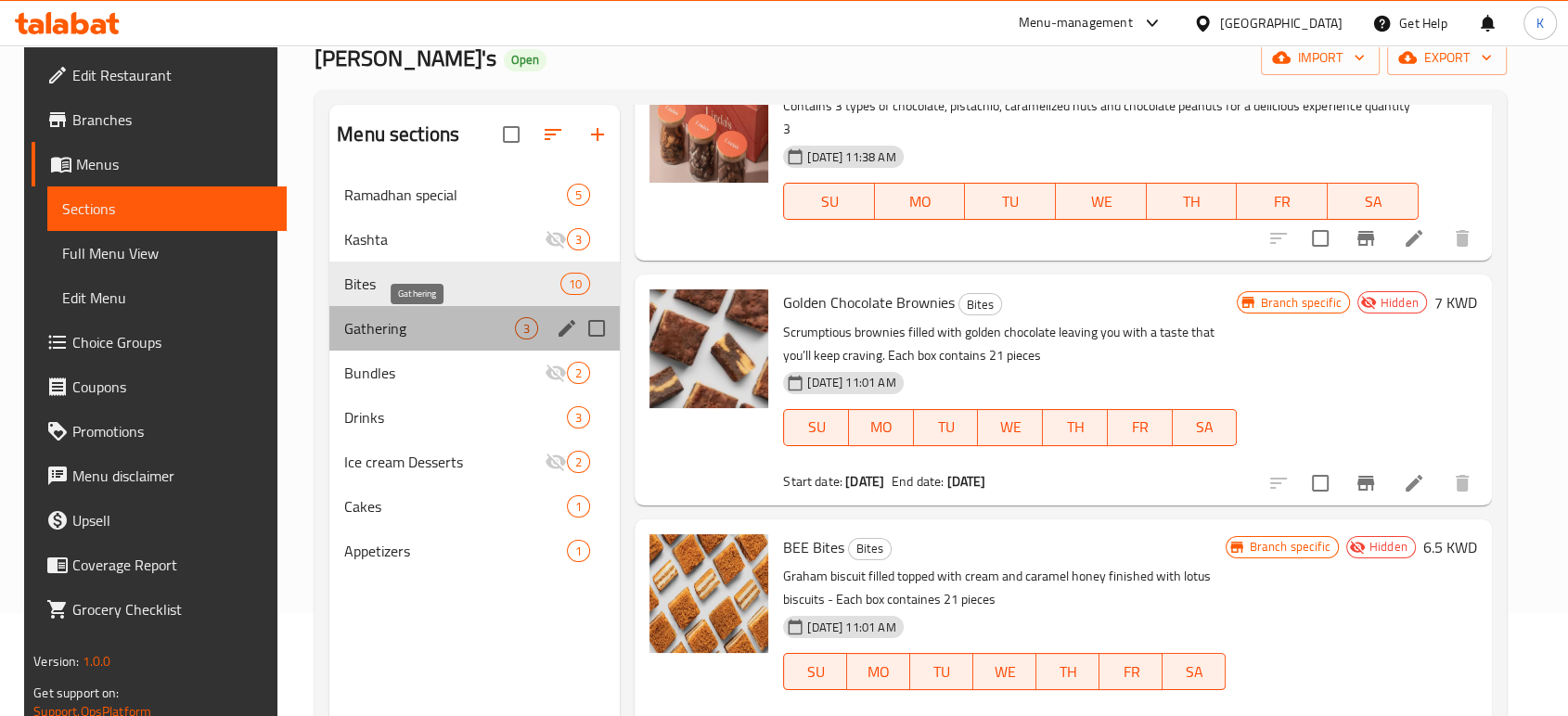
click at [428, 325] on span "Gathering" at bounding box center [429, 329] width 171 height 23
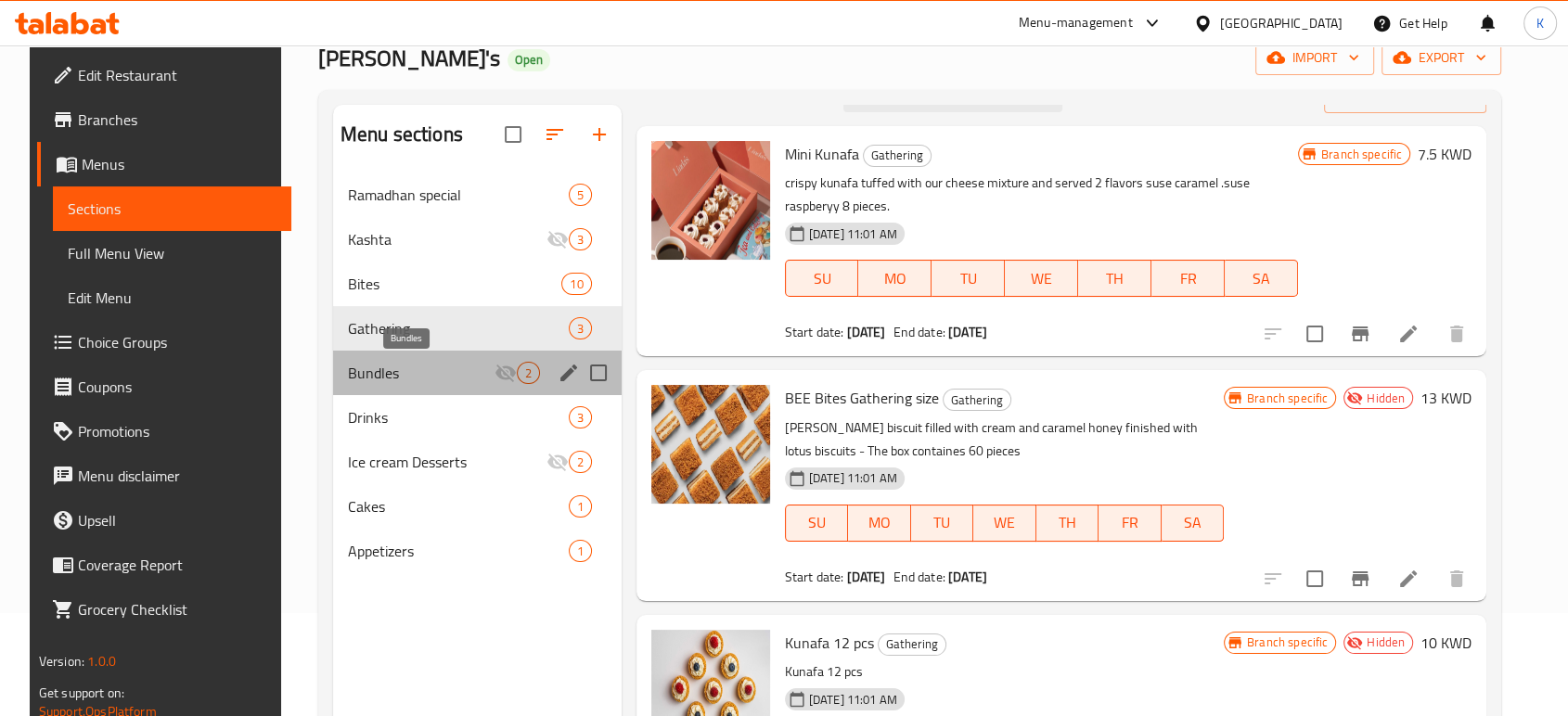
click at [425, 363] on span "Bundles" at bounding box center [421, 373] width 147 height 23
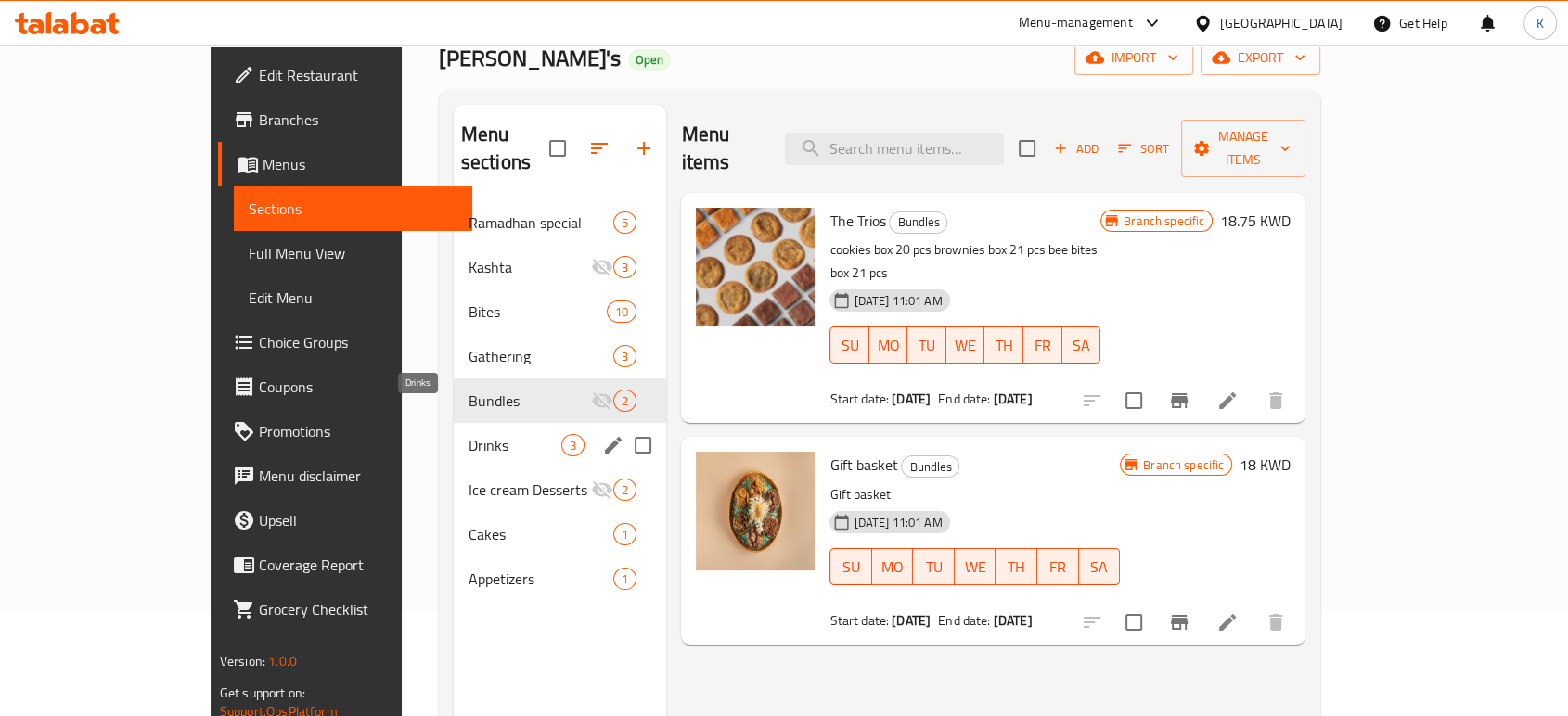
click at [468, 434] on span "Drinks" at bounding box center [514, 446] width 92 height 23
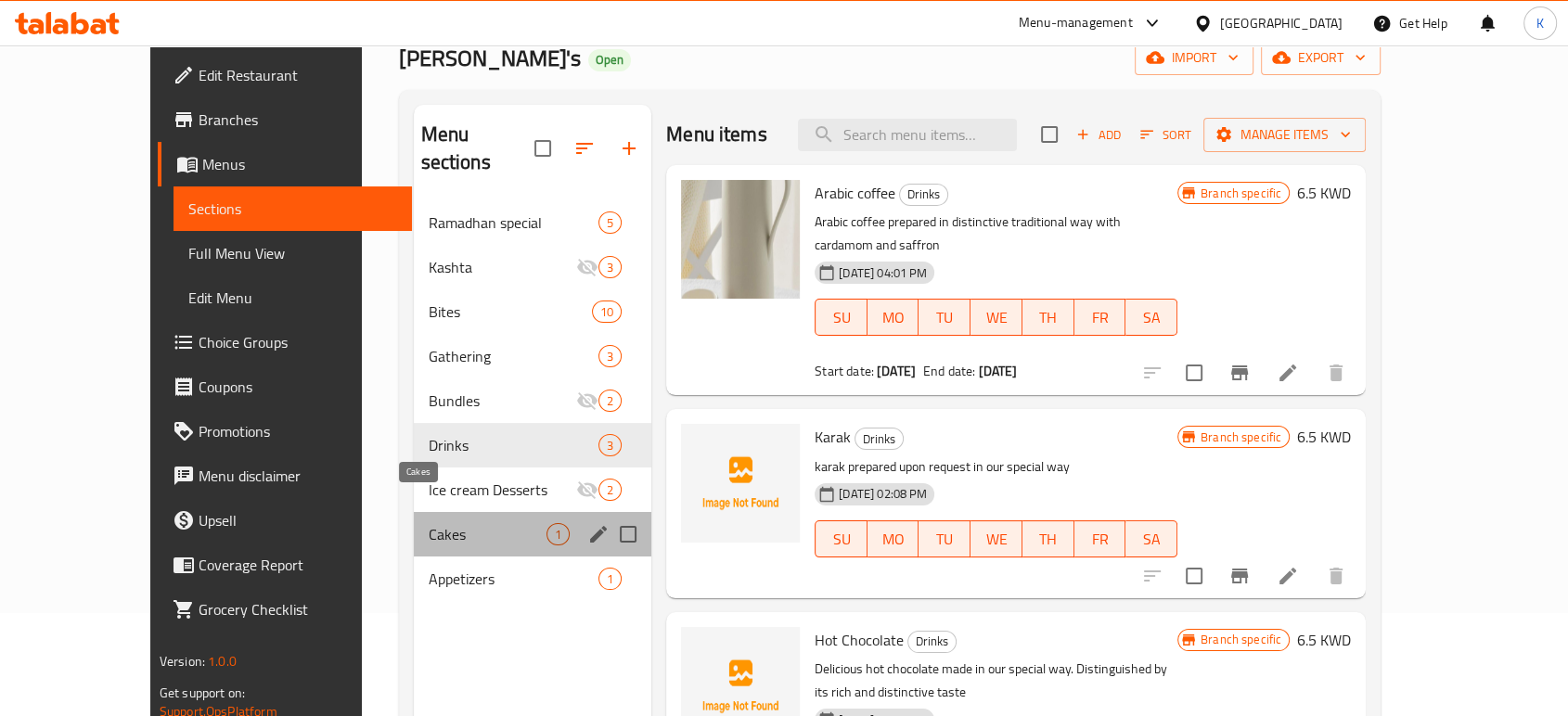
click at [437, 523] on span "Cakes" at bounding box center [488, 534] width 119 height 23
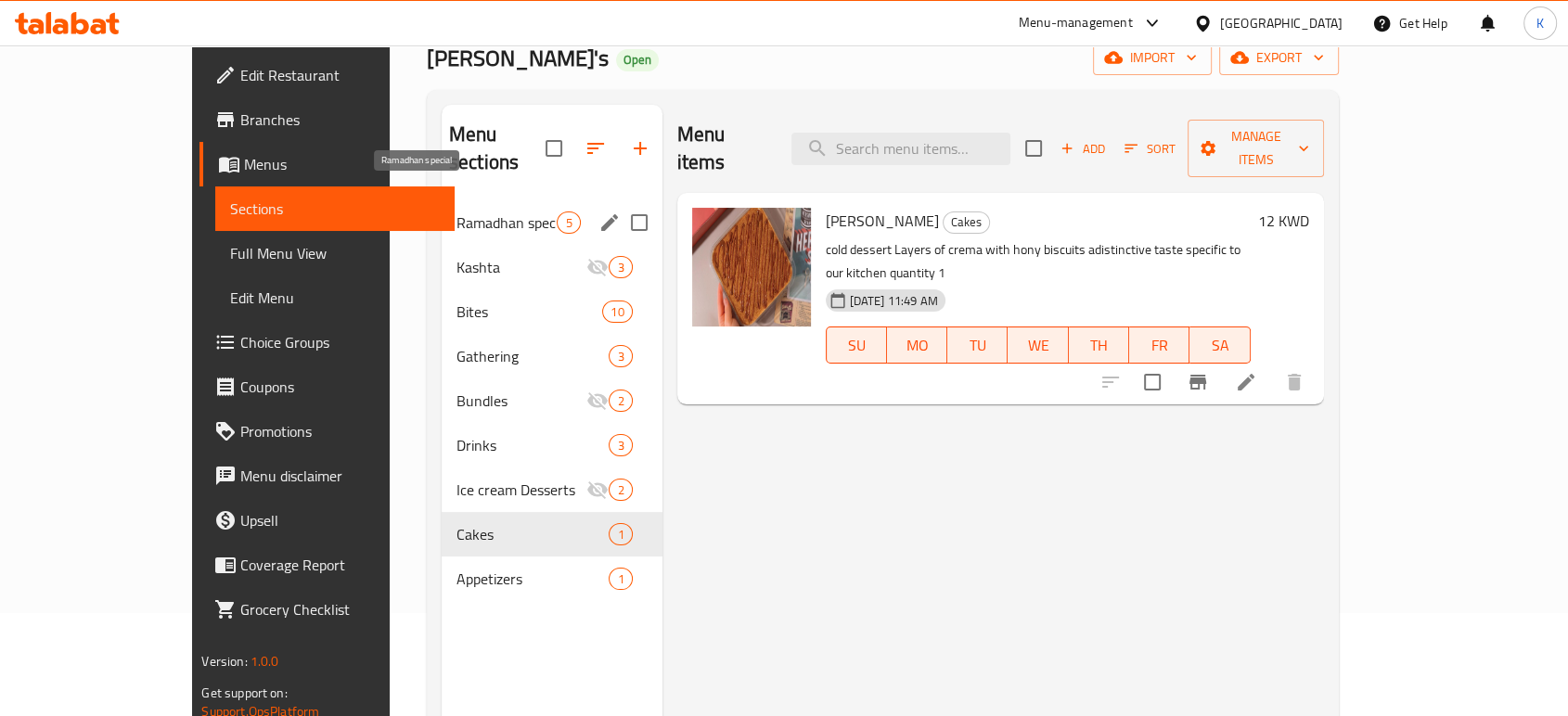
click at [457, 212] on span "Ramadhan special" at bounding box center [507, 223] width 101 height 23
